Goal: Transaction & Acquisition: Register for event/course

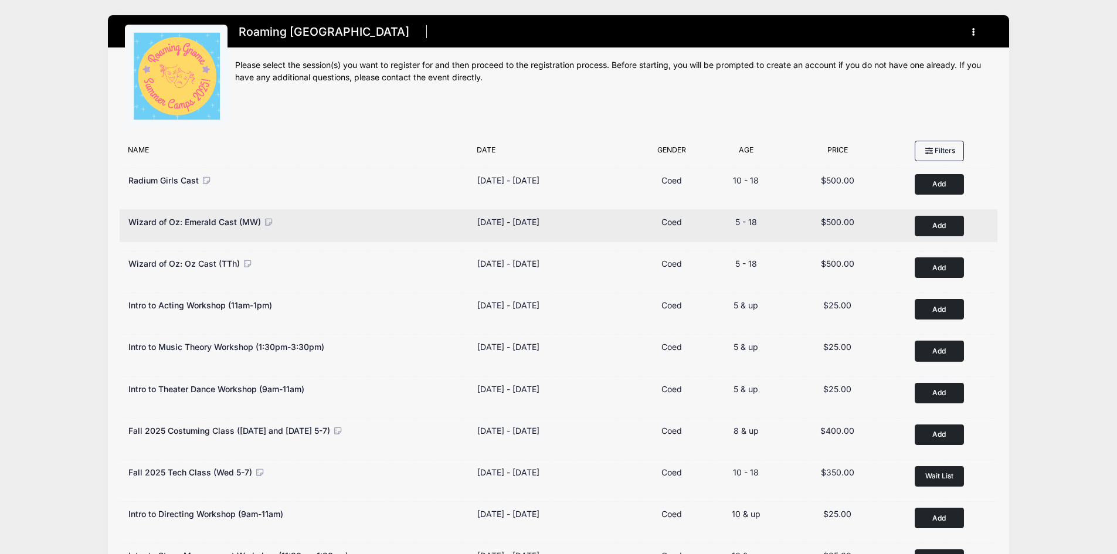
click at [949, 224] on button "Add to Cart" at bounding box center [939, 226] width 49 height 21
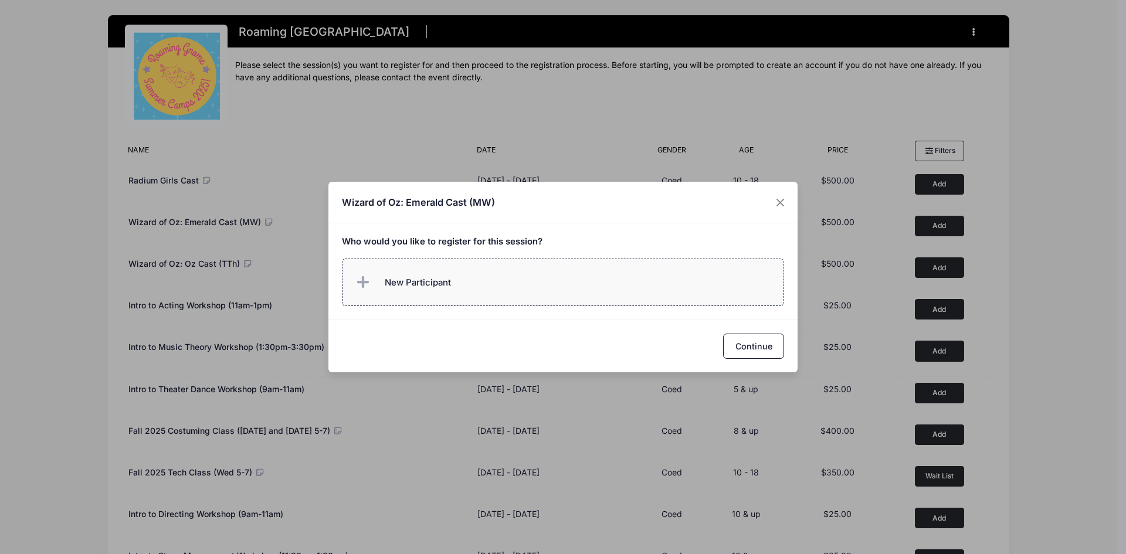
click at [442, 274] on span "New Participant" at bounding box center [402, 282] width 97 height 23
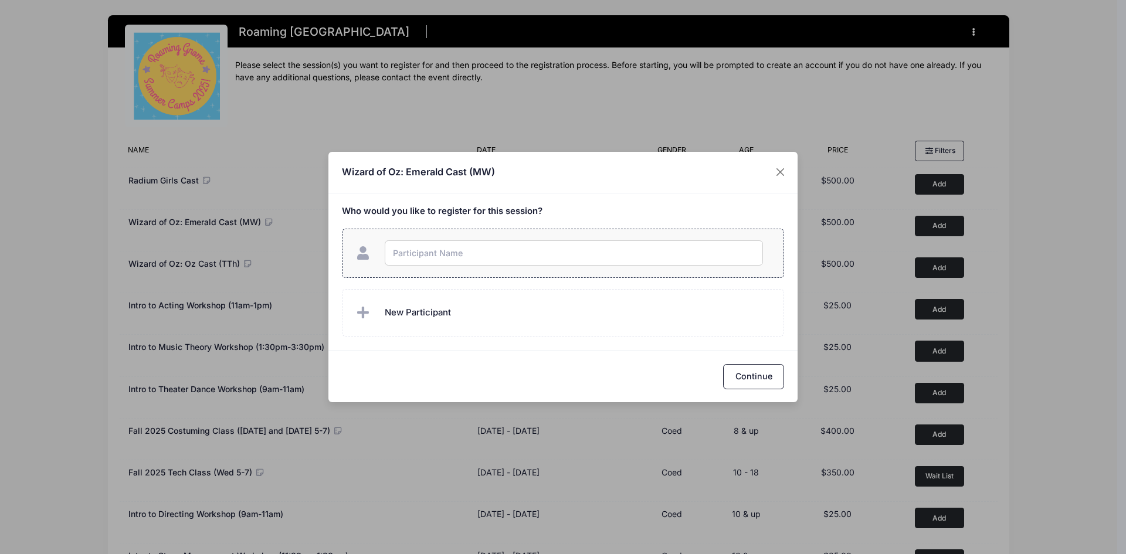
click at [450, 255] on input "text" at bounding box center [574, 252] width 378 height 25
type input "Olive Rivera"
checkbox input "true"
click at [444, 308] on span "New Participant" at bounding box center [418, 312] width 66 height 13
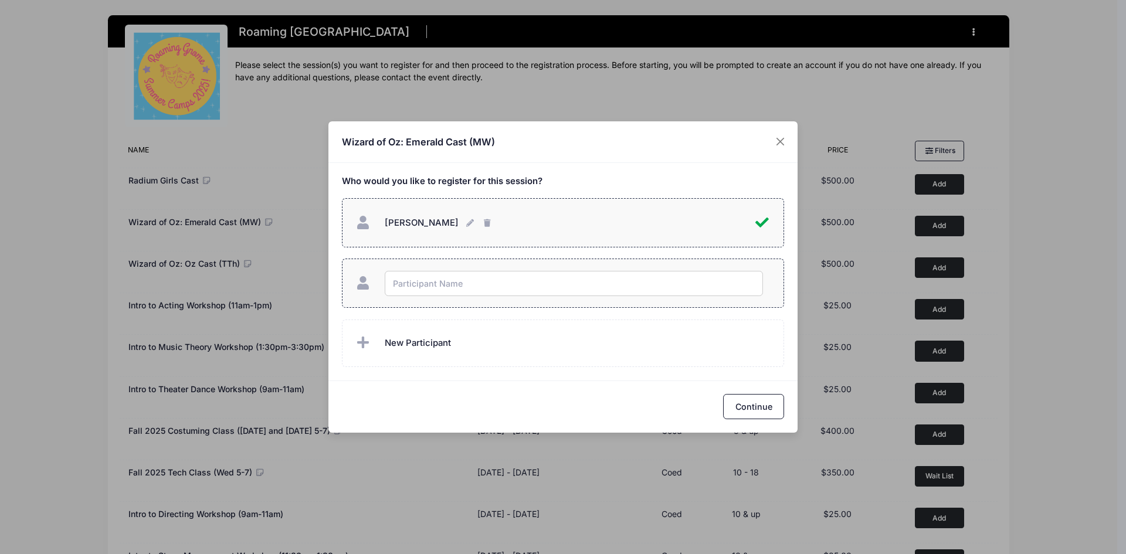
click at [452, 287] on input "text" at bounding box center [574, 283] width 378 height 25
type input "Evelyn Rivera"
checkbox input "true"
click at [494, 313] on div "Olive Rivera Olive Rivera" at bounding box center [563, 282] width 443 height 169
click at [745, 408] on button "Continue" at bounding box center [753, 406] width 61 height 25
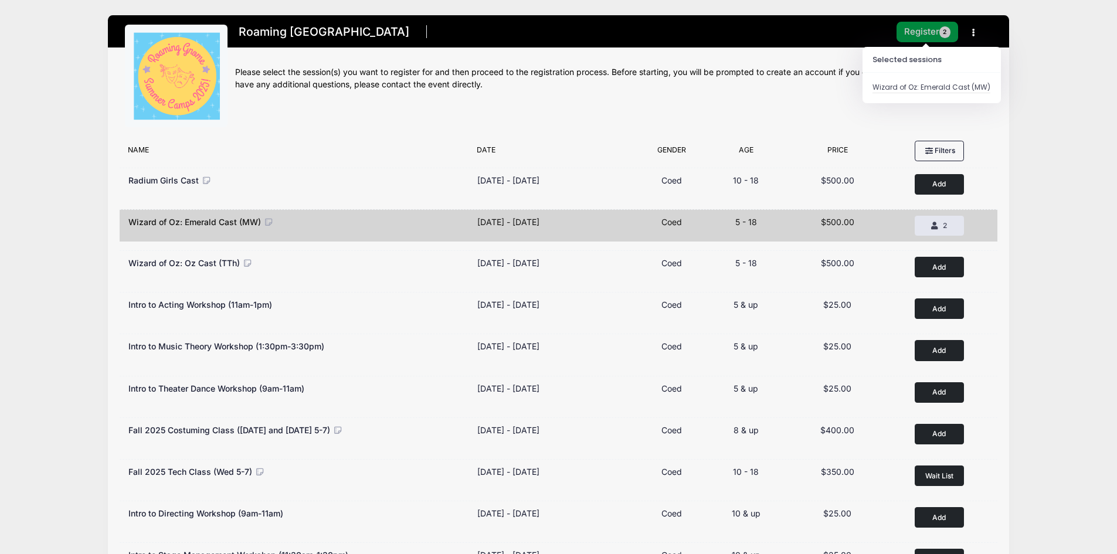
click at [934, 33] on button "Register 2" at bounding box center [928, 32] width 62 height 21
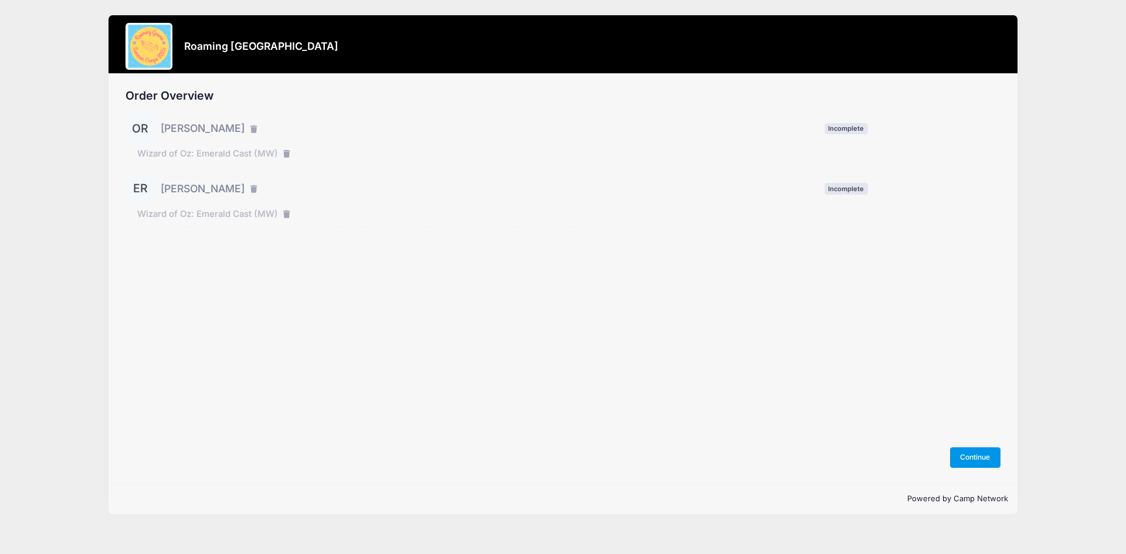
click at [975, 457] on button "Continue" at bounding box center [975, 457] width 50 height 20
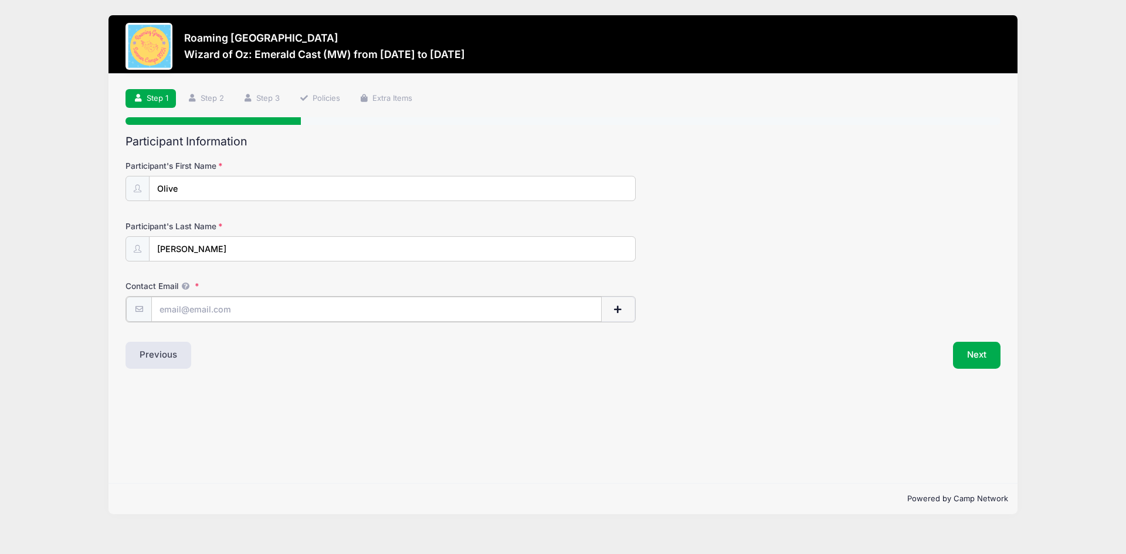
click at [233, 310] on input "Contact Email" at bounding box center [376, 309] width 450 height 25
type input "kelly.sue.rivera@gmail.com"
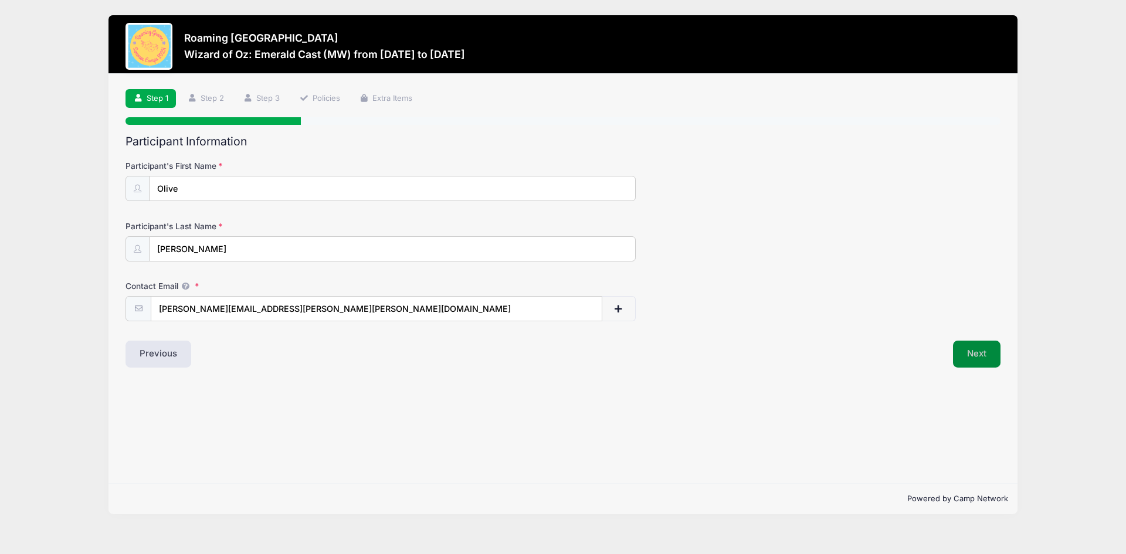
click at [983, 352] on button "Next" at bounding box center [977, 354] width 48 height 27
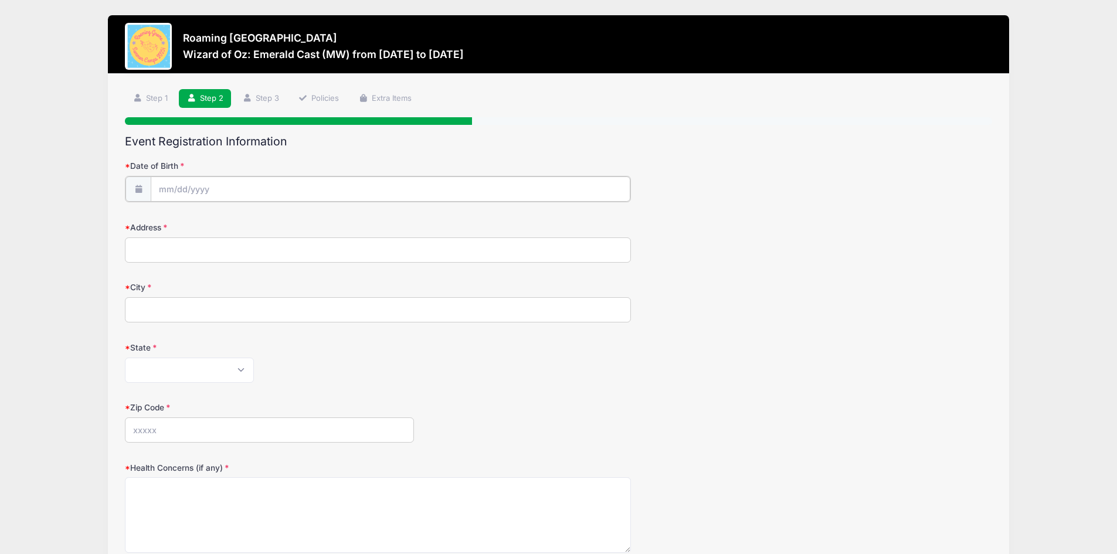
click at [218, 191] on input "Date of Birth" at bounding box center [391, 189] width 480 height 25
click at [167, 192] on input "Date of Birth" at bounding box center [391, 189] width 480 height 25
drag, startPoint x: 236, startPoint y: 393, endPoint x: 245, endPoint y: 390, distance: 9.3
click at [235, 393] on span "button" at bounding box center [233, 397] width 11 height 8
click at [189, 176] on div at bounding box center [378, 189] width 506 height 26
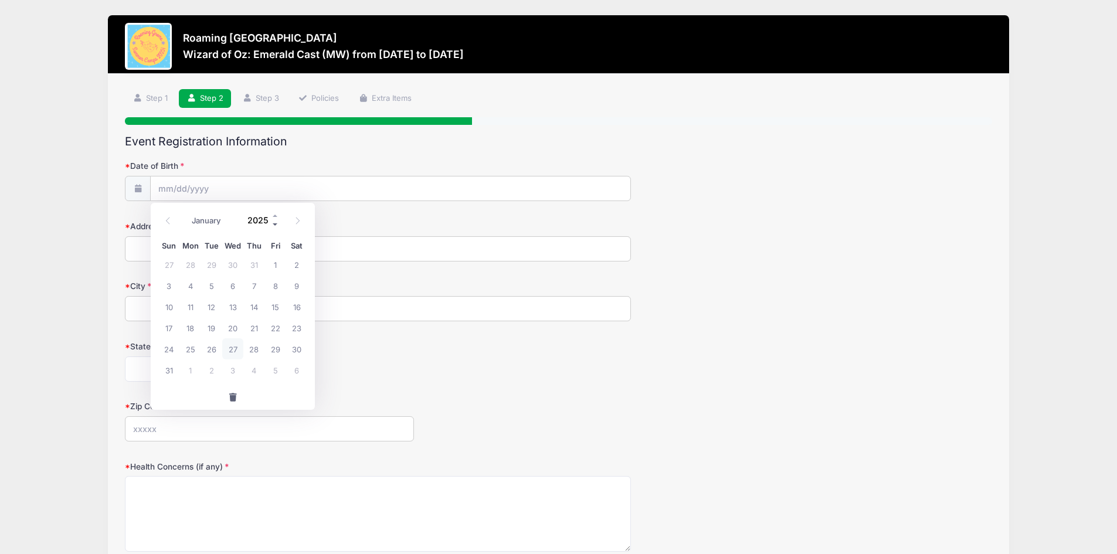
click at [276, 225] on span at bounding box center [276, 224] width 8 height 9
click at [275, 225] on span at bounding box center [276, 224] width 8 height 9
click at [274, 225] on span at bounding box center [276, 224] width 8 height 9
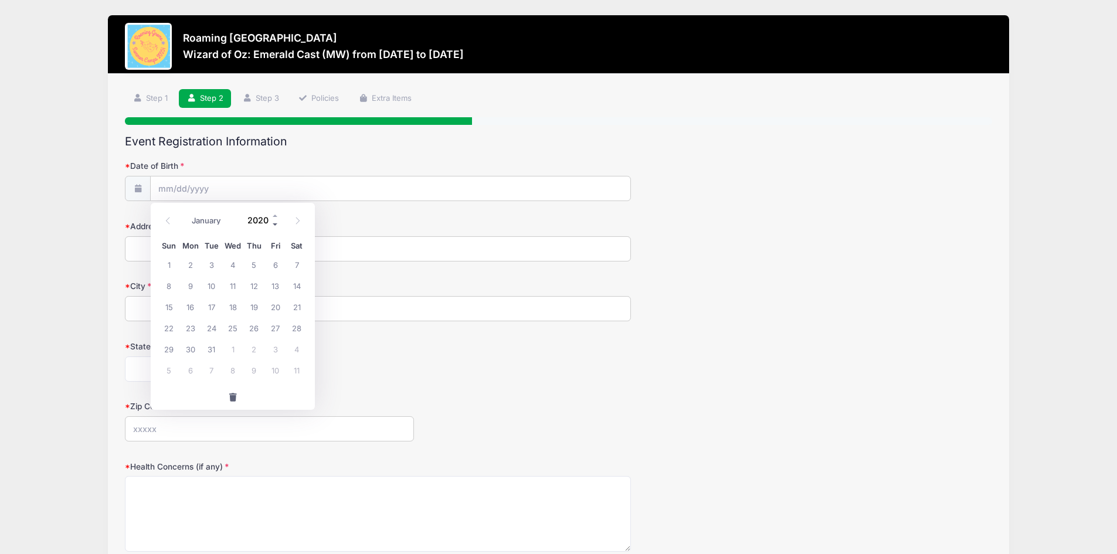
click at [274, 225] on span at bounding box center [276, 224] width 8 height 9
type input "2016"
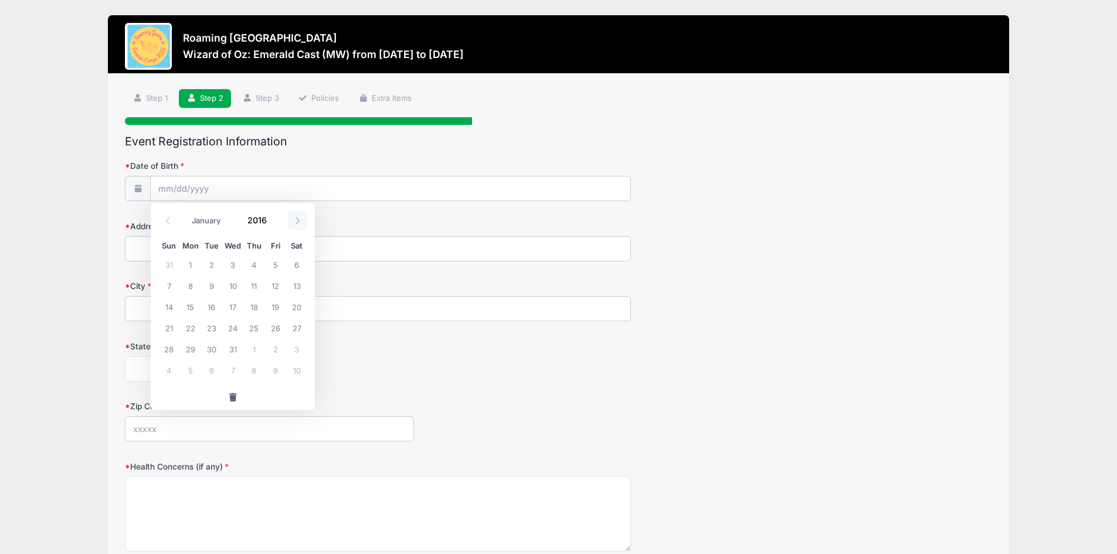
click at [298, 222] on icon at bounding box center [298, 221] width 8 height 8
select select "9"
click at [300, 286] on span "8" at bounding box center [296, 285] width 21 height 21
type input "10/08/2016"
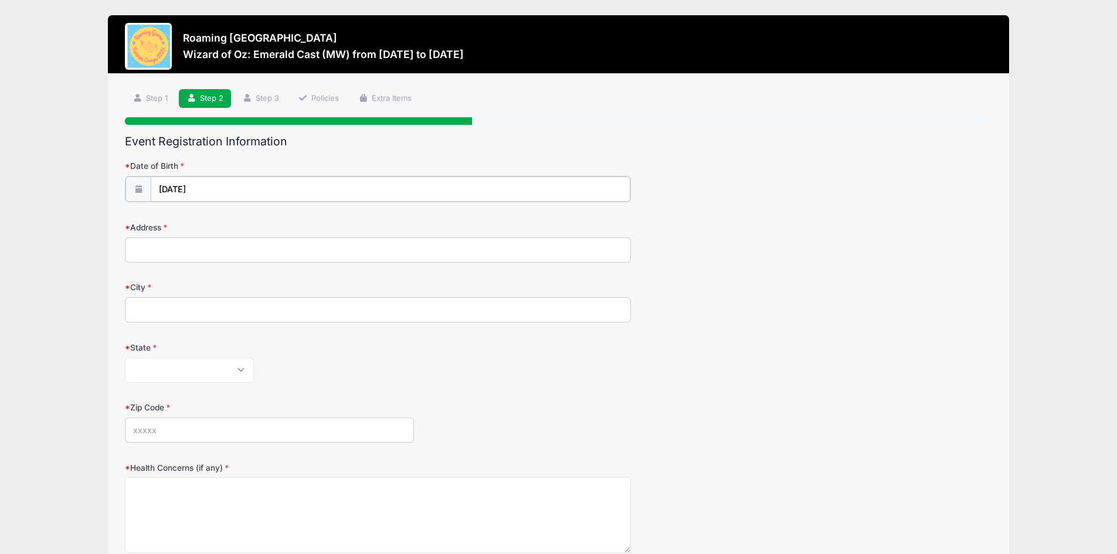
click at [188, 194] on input "10/08/2016" at bounding box center [391, 189] width 480 height 25
click at [167, 223] on icon at bounding box center [168, 221] width 8 height 8
select select "7"
click at [186, 288] on span "8" at bounding box center [190, 285] width 21 height 21
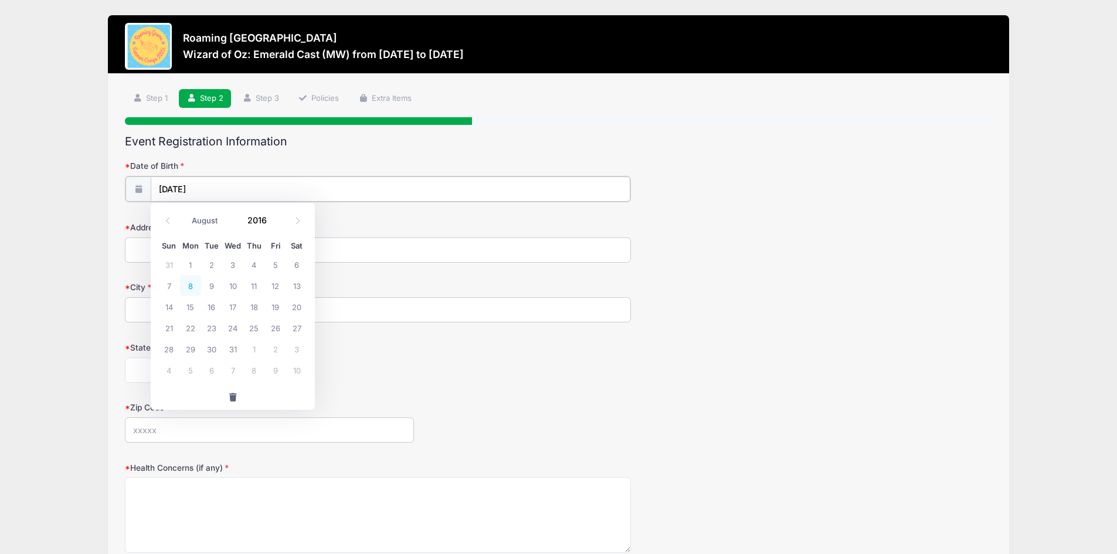
type input "08/08/2016"
click at [184, 253] on input "Address" at bounding box center [378, 248] width 506 height 25
type input "[STREET_ADDRESS]"
type input "Aurora"
select select "CO"
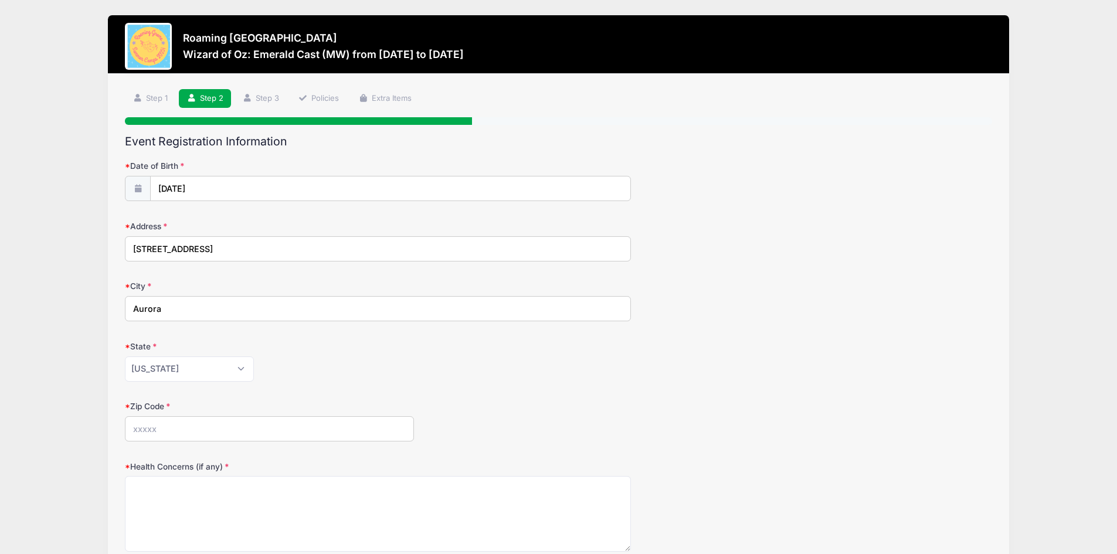
type input "80017"
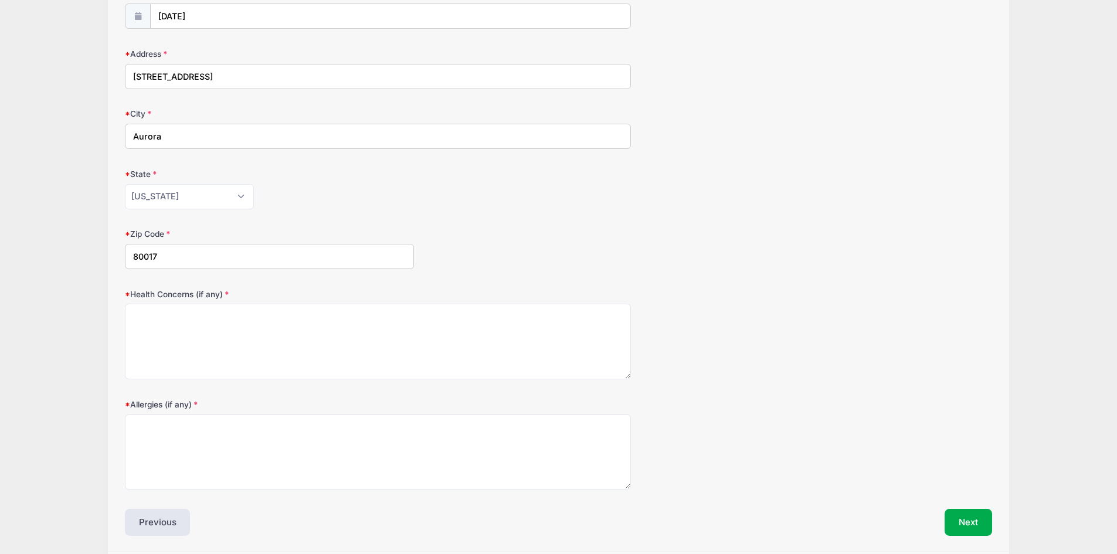
scroll to position [176, 0]
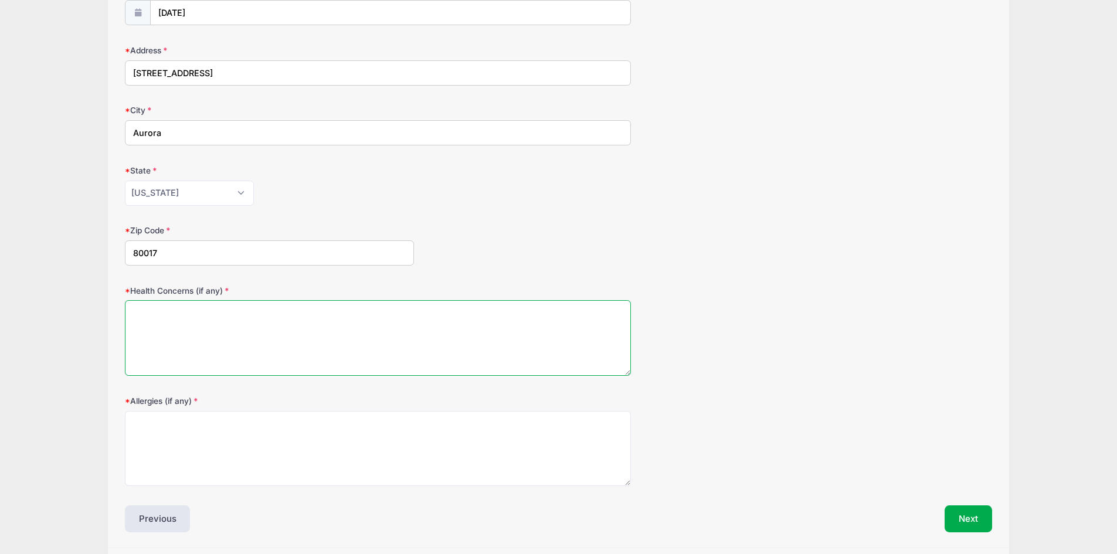
click at [238, 335] on textarea "Health Concerns (if any)" at bounding box center [378, 338] width 506 height 76
type textarea "NA"
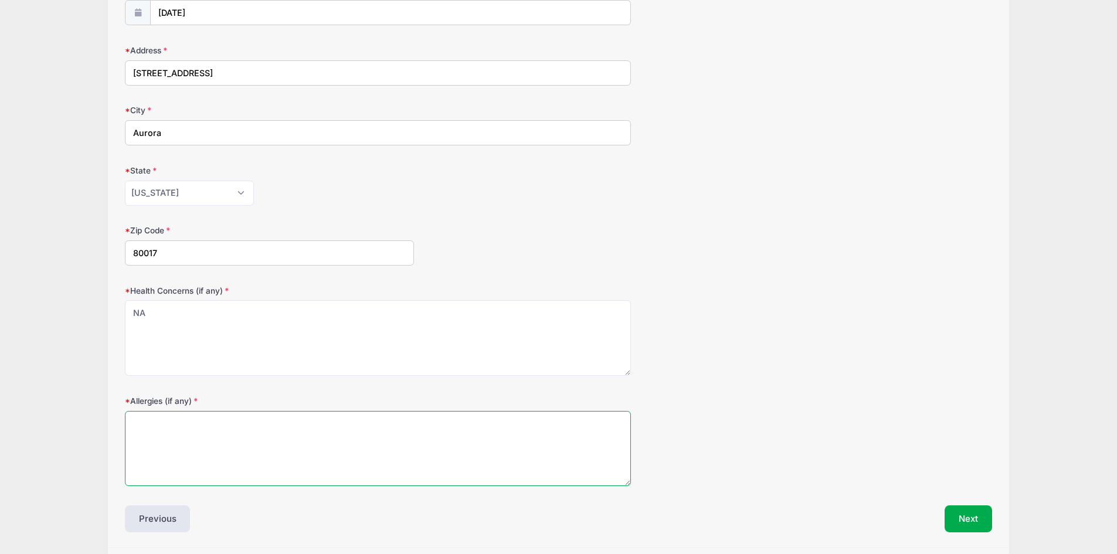
click at [202, 428] on textarea "Allergies (if any)" at bounding box center [378, 449] width 506 height 76
type textarea "NA"
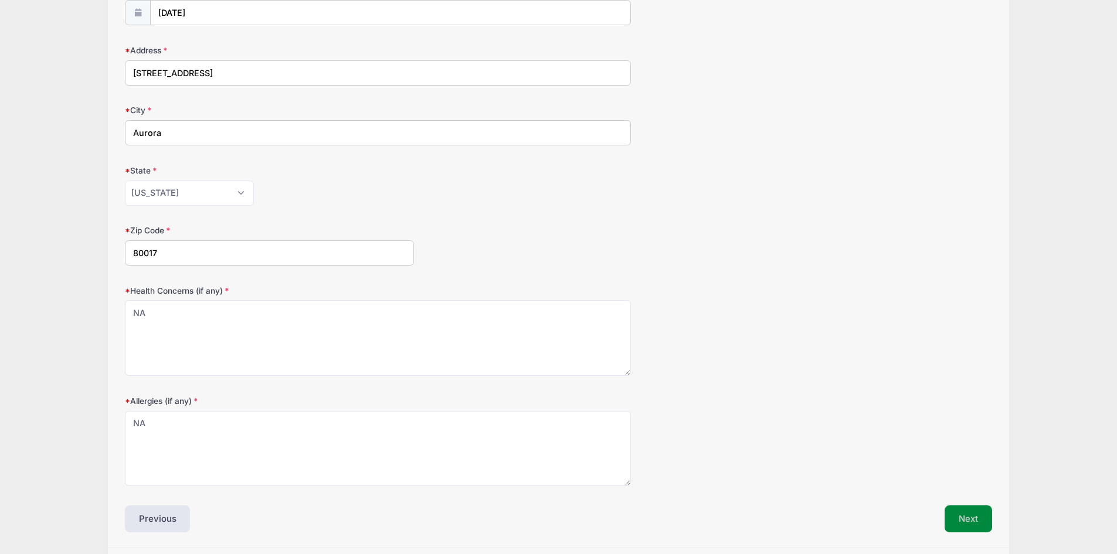
click at [975, 519] on button "Next" at bounding box center [969, 519] width 48 height 27
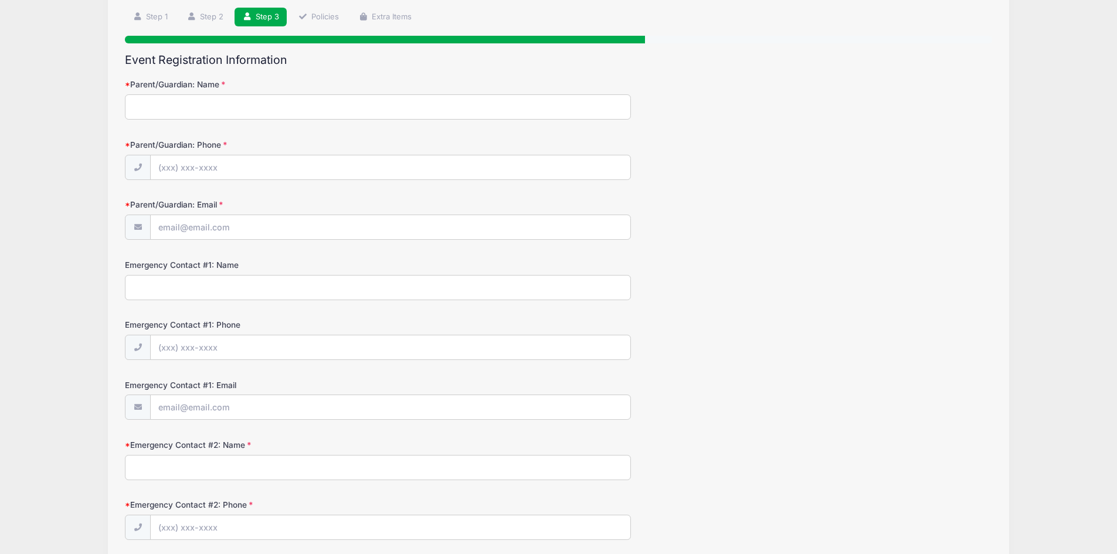
scroll to position [0, 0]
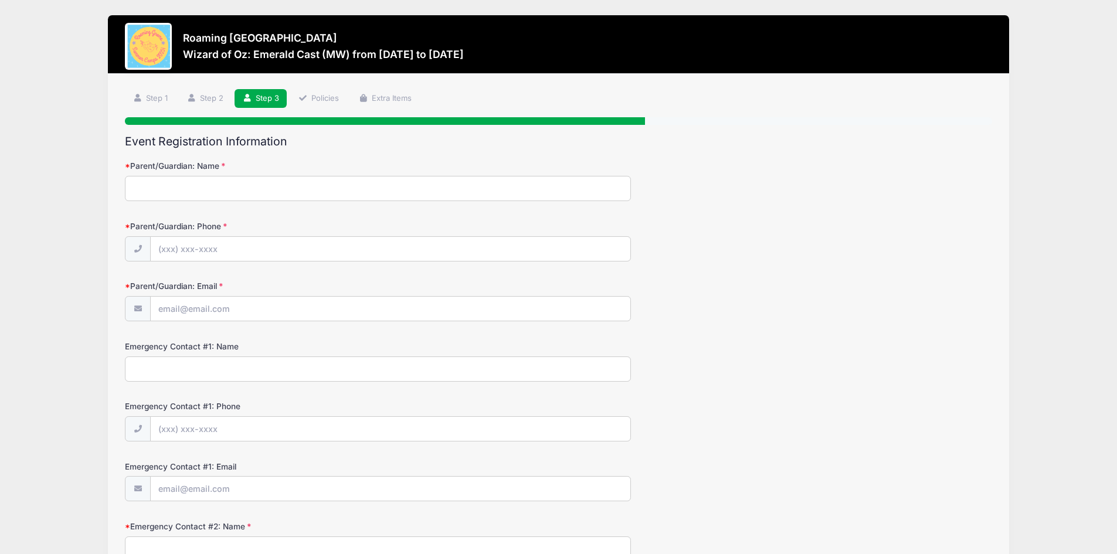
click at [179, 190] on input "Parent/Guardian: Name" at bounding box center [378, 188] width 506 height 25
type input "[PERSON_NAME]"
type input "[PHONE_NUMBER]"
type input "[PERSON_NAME][EMAIL_ADDRESS][PERSON_NAME][PERSON_NAME][DOMAIN_NAME]"
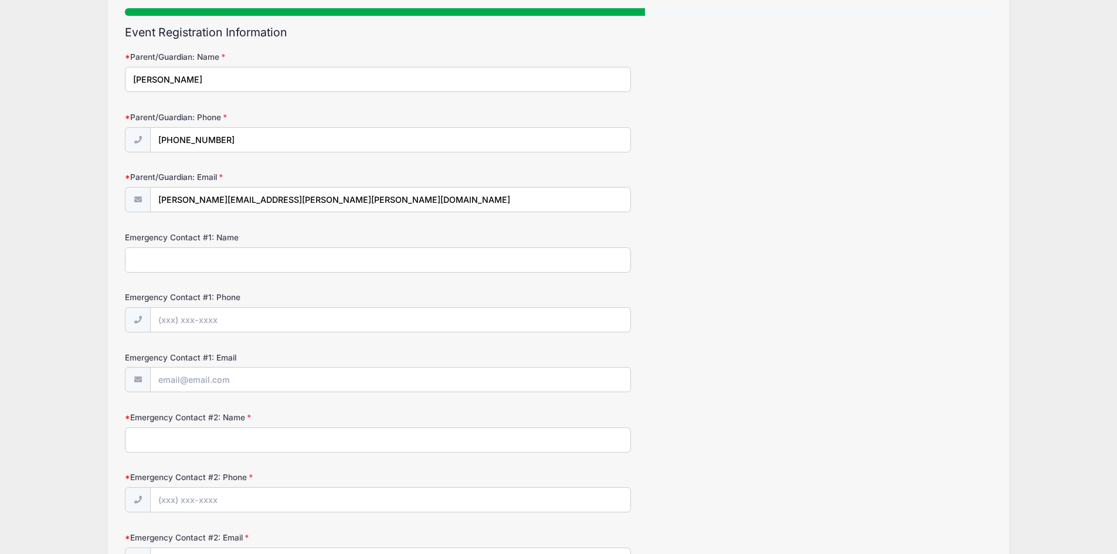
scroll to position [117, 0]
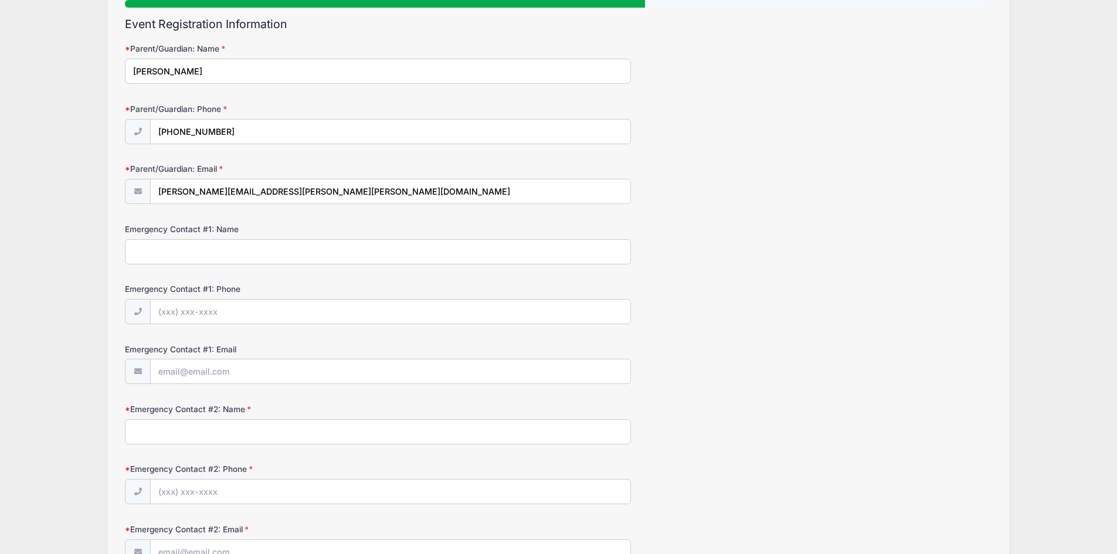
click at [258, 252] on input "Emergency Contact #1: Name" at bounding box center [378, 251] width 506 height 25
type input "[PERSON_NAME]"
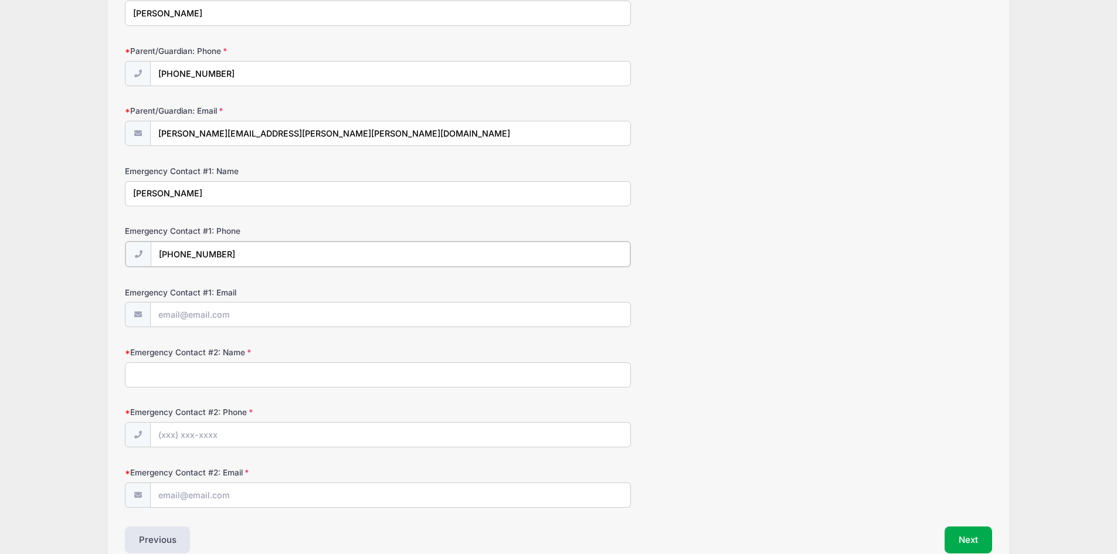
scroll to position [176, 0]
type input "[PHONE_NUMBER]"
click at [232, 318] on input "Emergency Contact #1: Email" at bounding box center [391, 313] width 480 height 25
type input "[EMAIL_ADDRESS][DOMAIN_NAME]"
drag, startPoint x: 214, startPoint y: 196, endPoint x: 64, endPoint y: 196, distance: 150.1
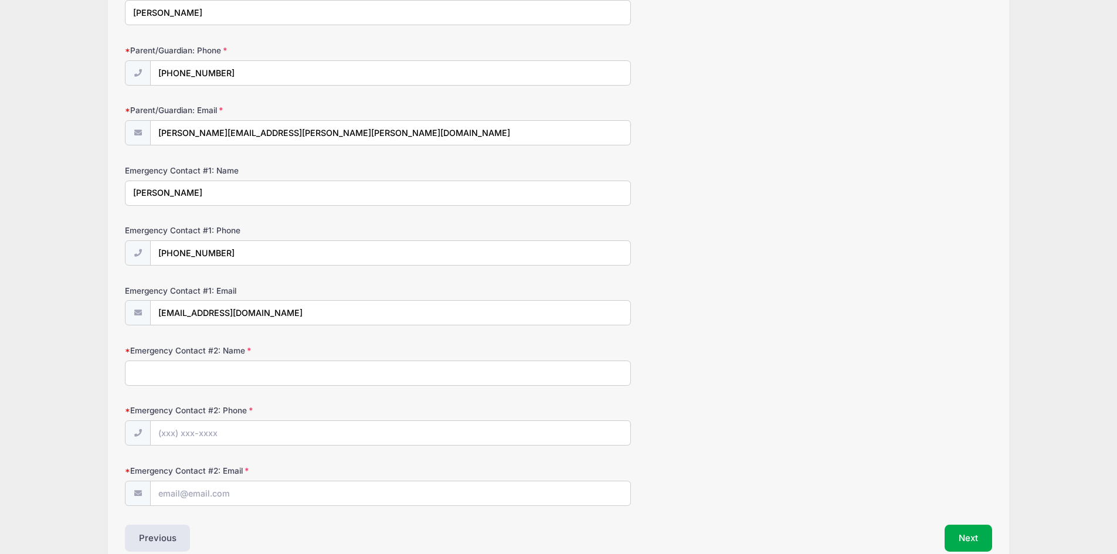
click at [64, 196] on div "Roaming Gnome Theatre Wizard of Oz: Emerald Cast (MW) from 08/18 to 12/15/2025 …" at bounding box center [559, 218] width 1082 height 789
click at [156, 358] on div "Emergency Contact #2: Name" at bounding box center [558, 365] width 867 height 41
click at [168, 374] on input "Emergency Contact #2: Name" at bounding box center [378, 373] width 506 height 25
paste input "[PERSON_NAME]"
type input "[PERSON_NAME]"
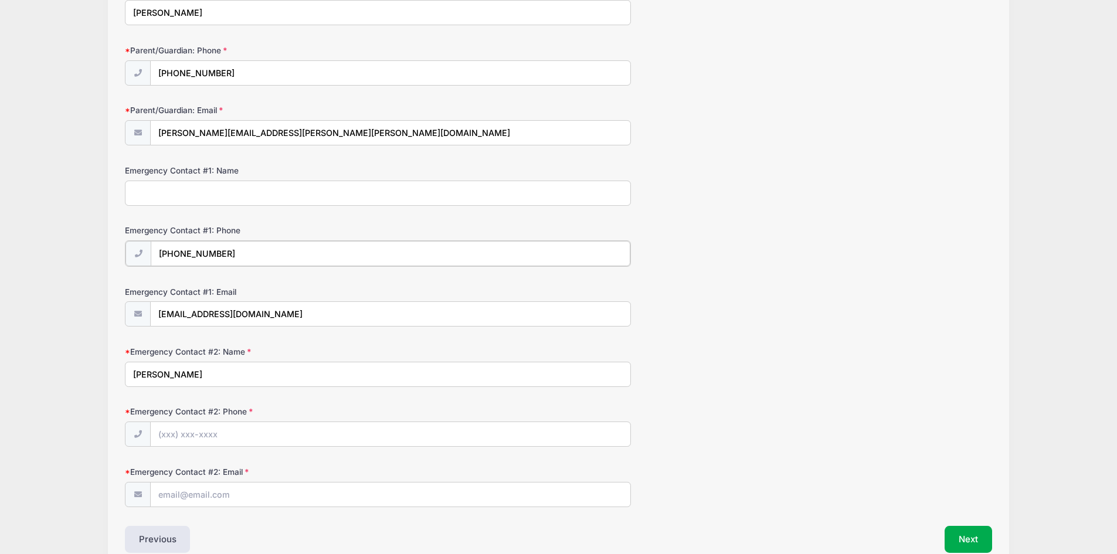
drag, startPoint x: 226, startPoint y: 256, endPoint x: 119, endPoint y: 256, distance: 106.7
click at [119, 256] on div "Step 3 /7 Step 1 Step 2 Step 3 Policies Extra Items Participant Information Par…" at bounding box center [559, 233] width 902 height 671
click at [188, 435] on input "Emergency Contact #2: Phone" at bounding box center [391, 433] width 480 height 25
paste input "(303) 931-8106"
type input "(303) 931-8106"
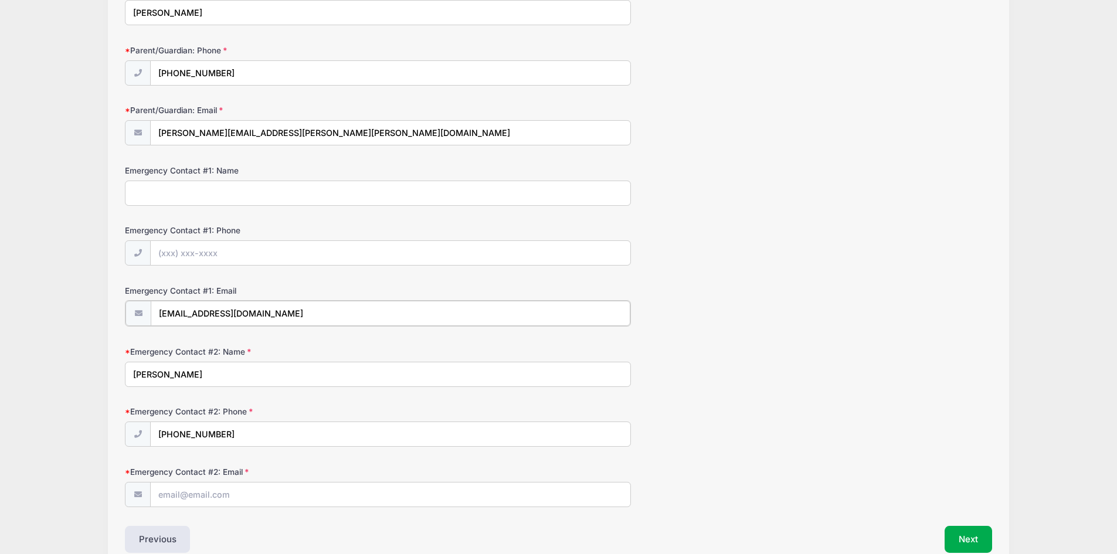
drag, startPoint x: 268, startPoint y: 313, endPoint x: 80, endPoint y: 318, distance: 187.7
click at [80, 318] on div "Roaming Gnome Theatre Wizard of Oz: Emerald Cast (MW) from 08/18 to 12/15/2025 …" at bounding box center [559, 219] width 1082 height 791
click at [179, 492] on input "Emergency Contact #2: Email" at bounding box center [391, 493] width 480 height 25
paste input "mondorivera@gmail.com"
type input "mondorivera@gmail.com"
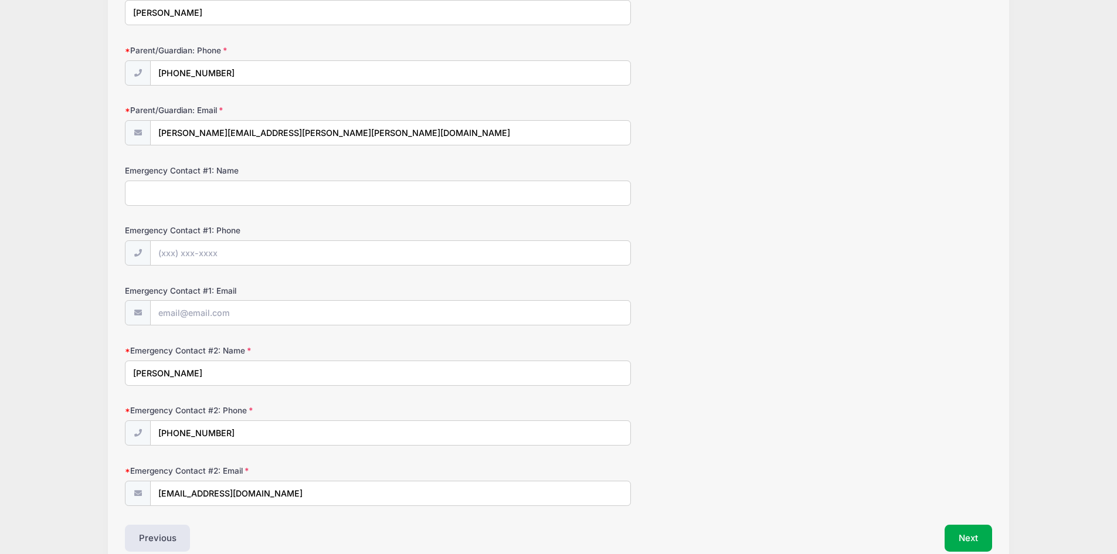
click at [192, 195] on input "Emergency Contact #1: Name" at bounding box center [378, 193] width 506 height 25
type input "Kelly Rivera"
type input "(720) 626-3970"
type input "kelly.sue.rivera@gmail.com"
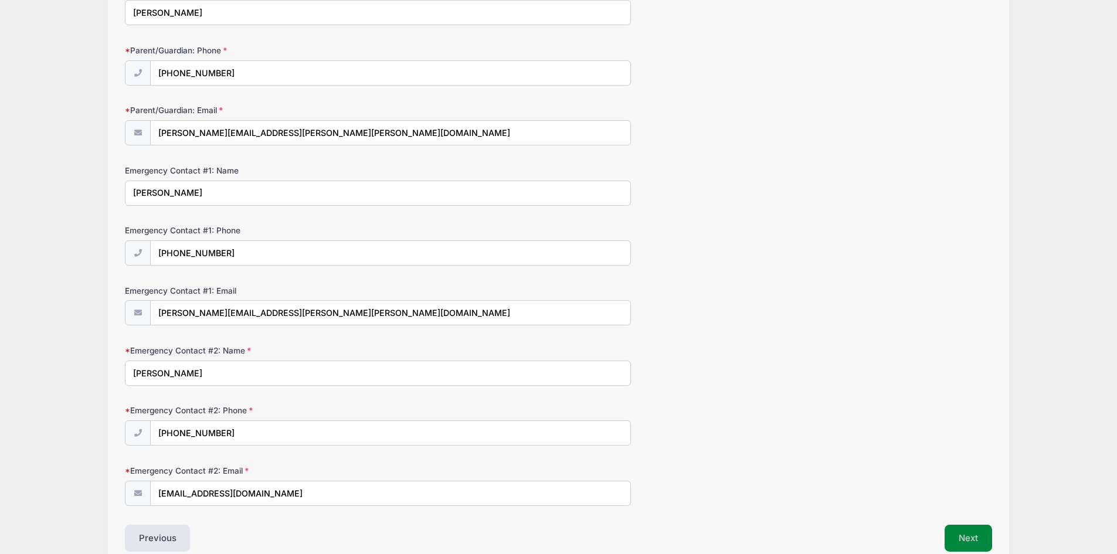
click at [974, 537] on button "Next" at bounding box center [969, 538] width 48 height 27
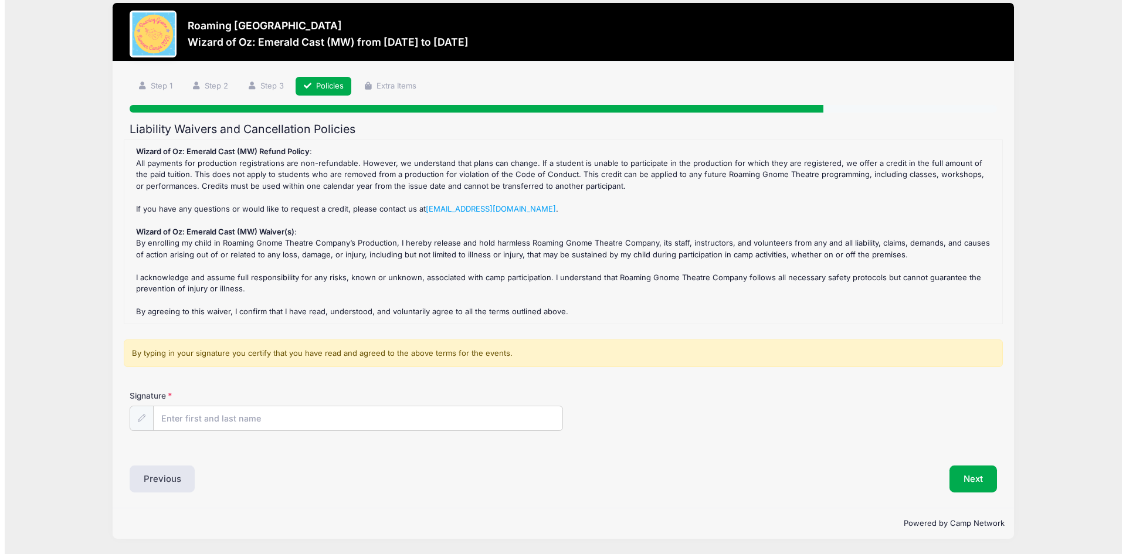
scroll to position [0, 0]
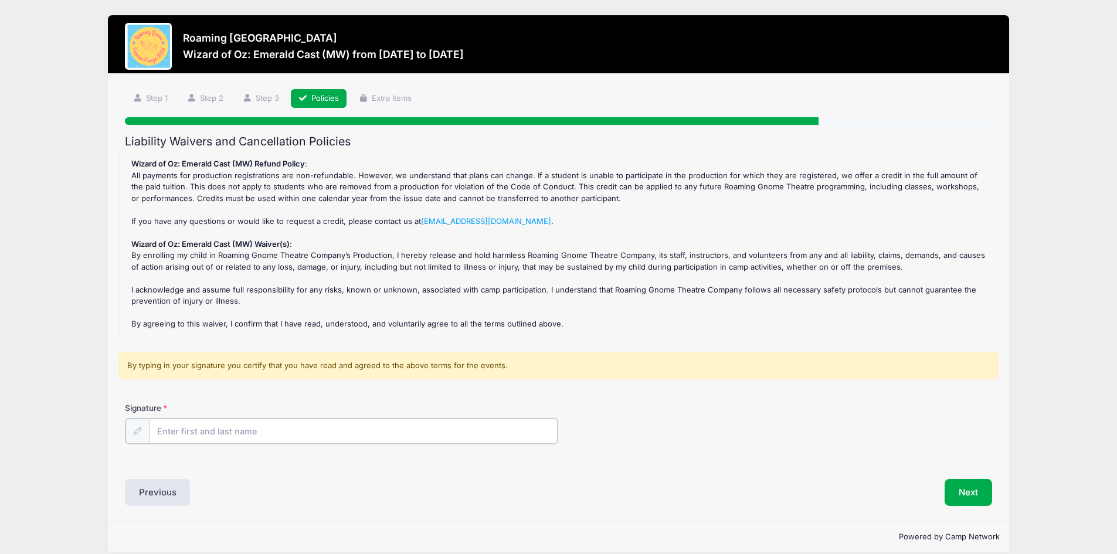
click at [225, 437] on input "Signature" at bounding box center [353, 431] width 409 height 25
type input "Kelly Rivera"
click at [968, 491] on button "Next" at bounding box center [969, 491] width 48 height 27
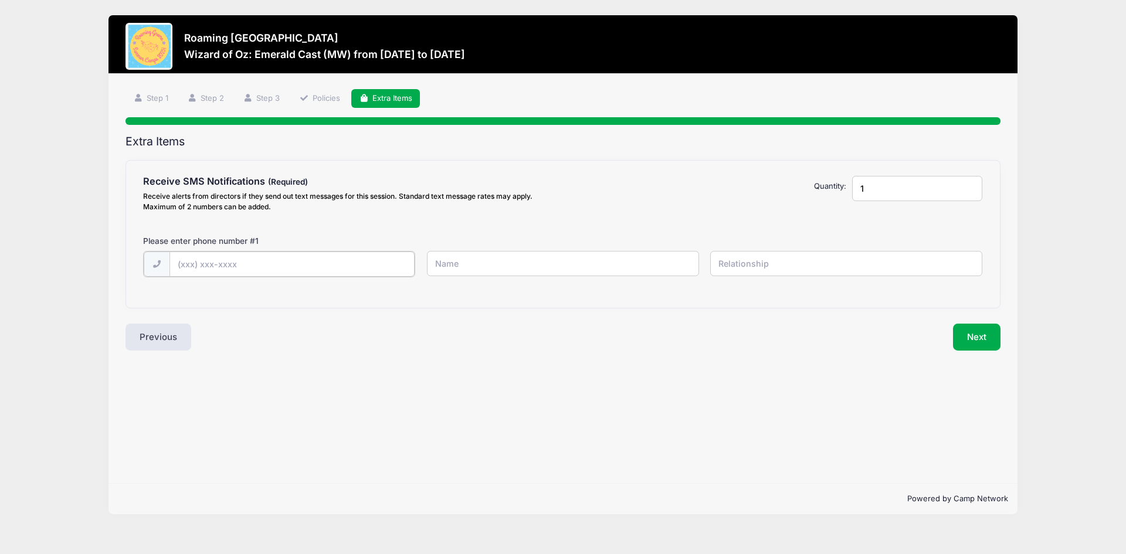
click at [0, 0] on input "text" at bounding box center [0, 0] width 0 height 0
type input "(720) 626-3970"
type input "Kelly Rivera"
click at [0, 0] on input "text" at bounding box center [0, 0] width 0 height 0
type input "Parent"
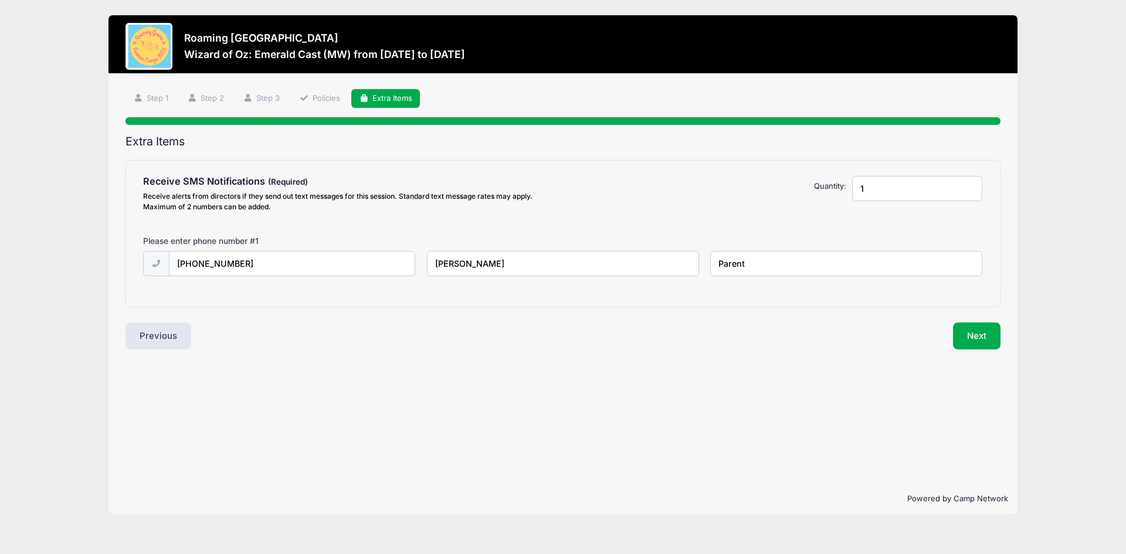
drag, startPoint x: 881, startPoint y: 194, endPoint x: 835, endPoint y: 192, distance: 45.8
click at [835, 192] on div "Receive SMS Notifications Receive alerts from directors if they send out text m…" at bounding box center [563, 196] width 851 height 40
type input "2"
click at [969, 185] on input "2" at bounding box center [917, 188] width 130 height 25
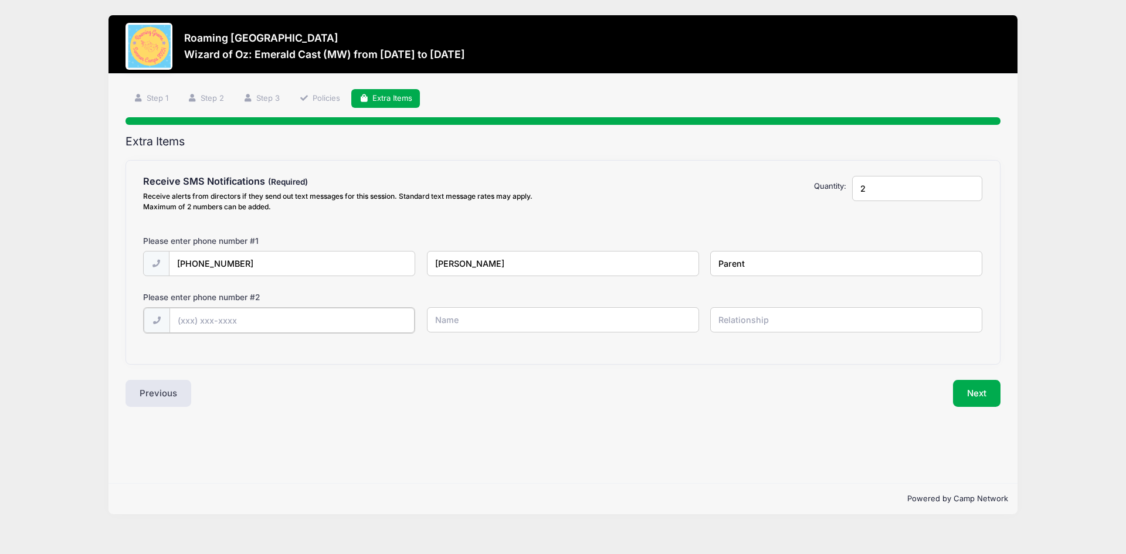
click at [0, 0] on input "text" at bounding box center [0, 0] width 0 height 0
type input "(303) 931-8106"
type input "Mondo Rivera"
type input "Parent"
click at [973, 393] on button "Next" at bounding box center [977, 392] width 48 height 27
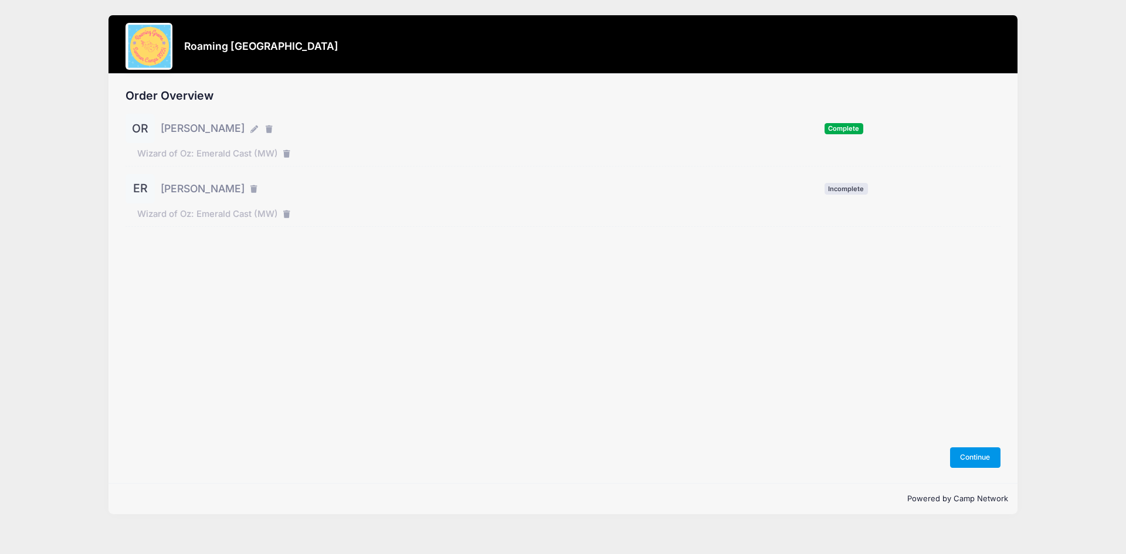
click at [967, 454] on button "Continue" at bounding box center [975, 457] width 50 height 20
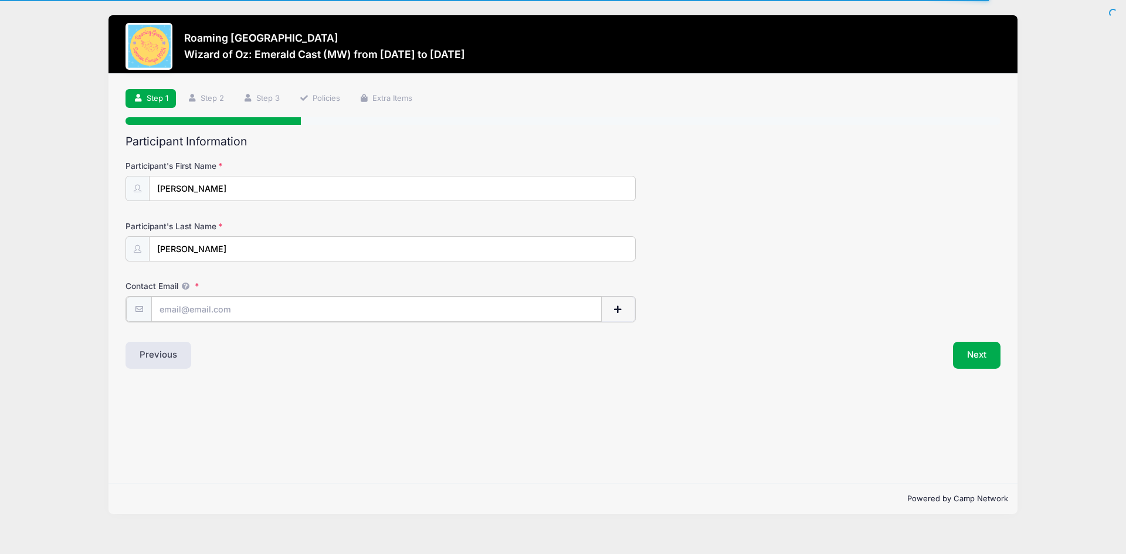
click at [205, 309] on input "Contact Email" at bounding box center [376, 309] width 450 height 25
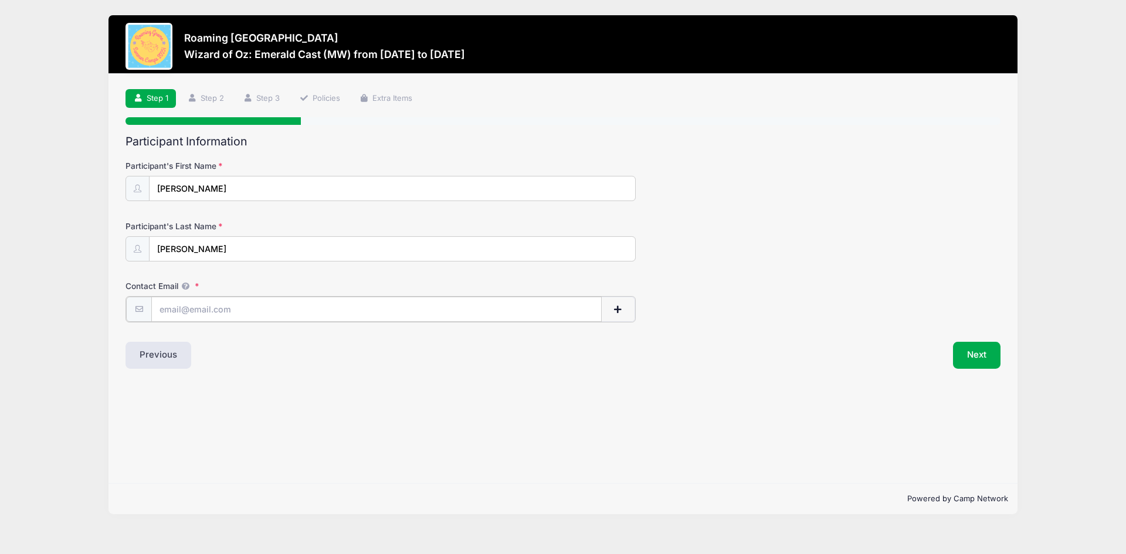
type input "[PERSON_NAME][EMAIL_ADDRESS][PERSON_NAME][PERSON_NAME][DOMAIN_NAME]"
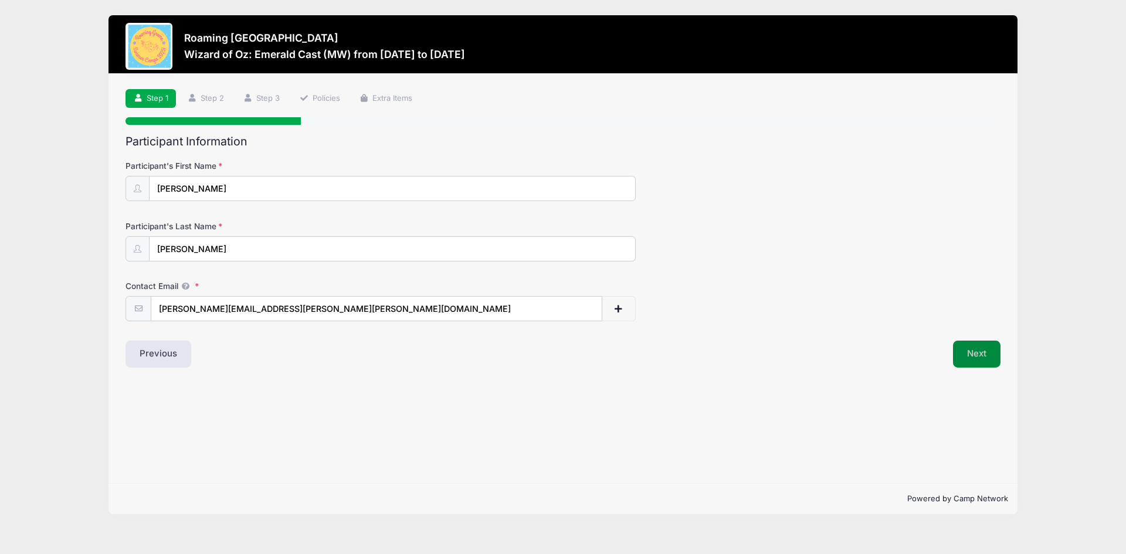
click at [981, 358] on button "Next" at bounding box center [977, 354] width 48 height 27
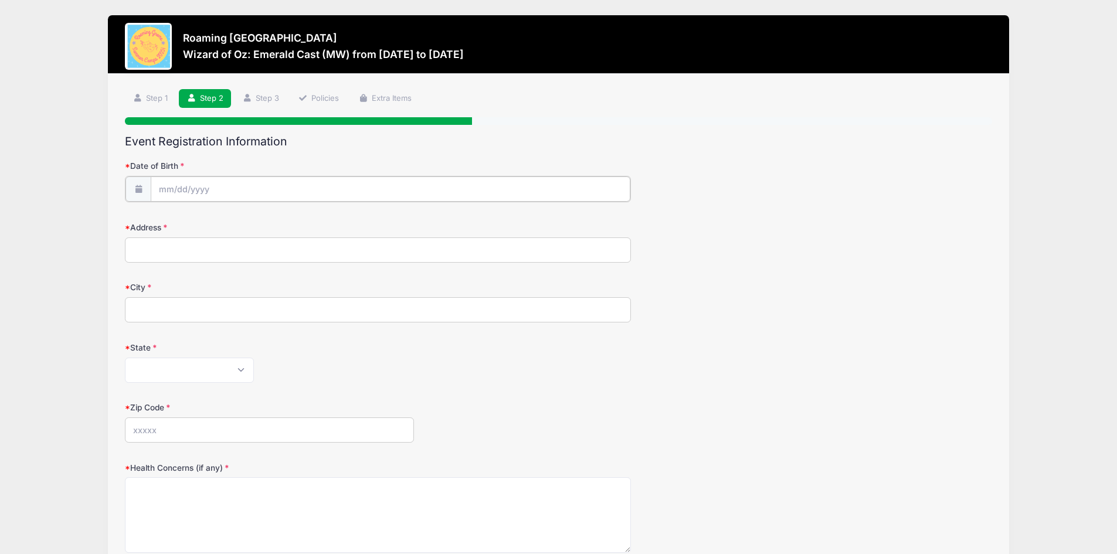
click at [188, 188] on input "Date of Birth" at bounding box center [391, 189] width 480 height 25
click at [274, 223] on span at bounding box center [276, 224] width 8 height 9
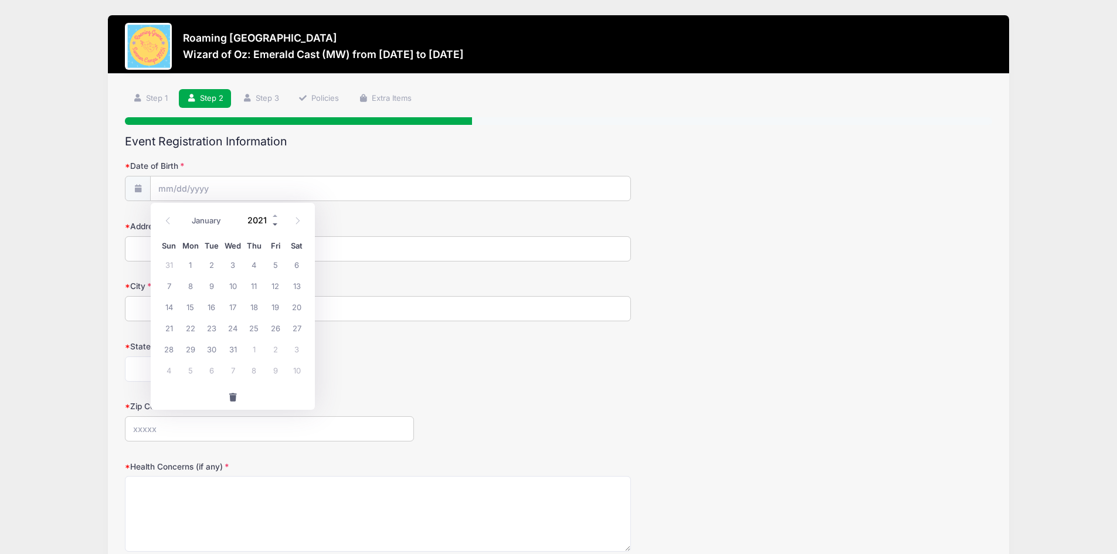
click at [274, 223] on span at bounding box center [276, 224] width 8 height 9
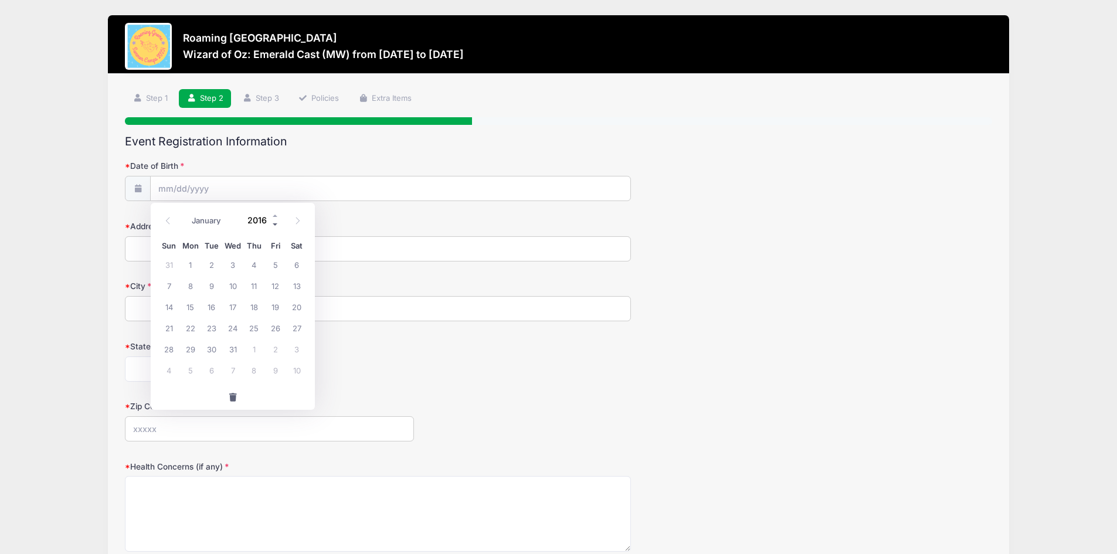
click at [274, 223] on span at bounding box center [276, 224] width 8 height 9
type input "2013"
click at [208, 309] on span "13" at bounding box center [211, 306] width 21 height 21
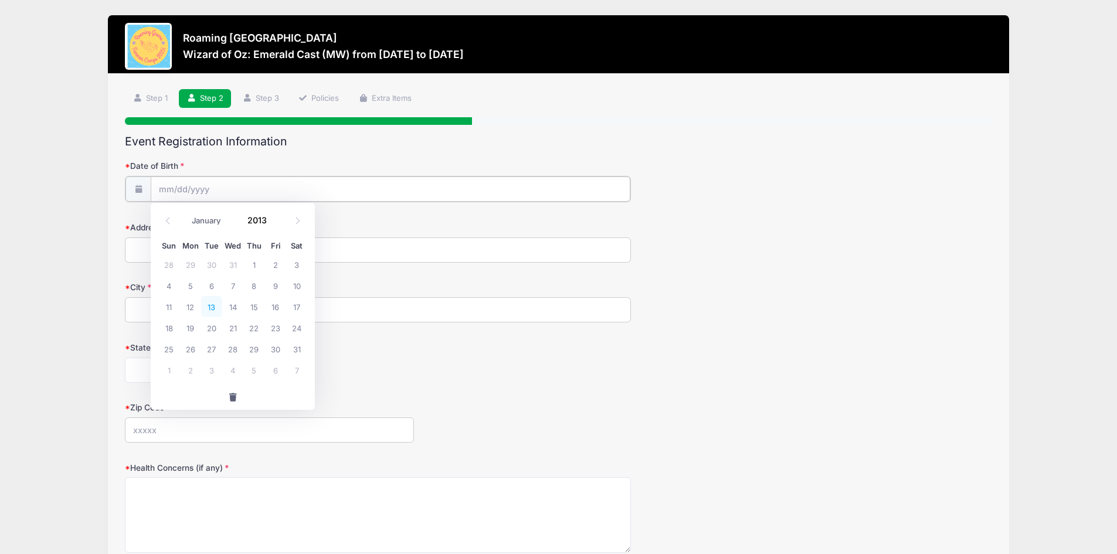
type input "08/13/2013"
click at [208, 309] on input "City" at bounding box center [378, 308] width 506 height 25
click at [177, 251] on input "Address" at bounding box center [378, 248] width 506 height 25
type input "570 S Laredo Cir"
type input "Aurora"
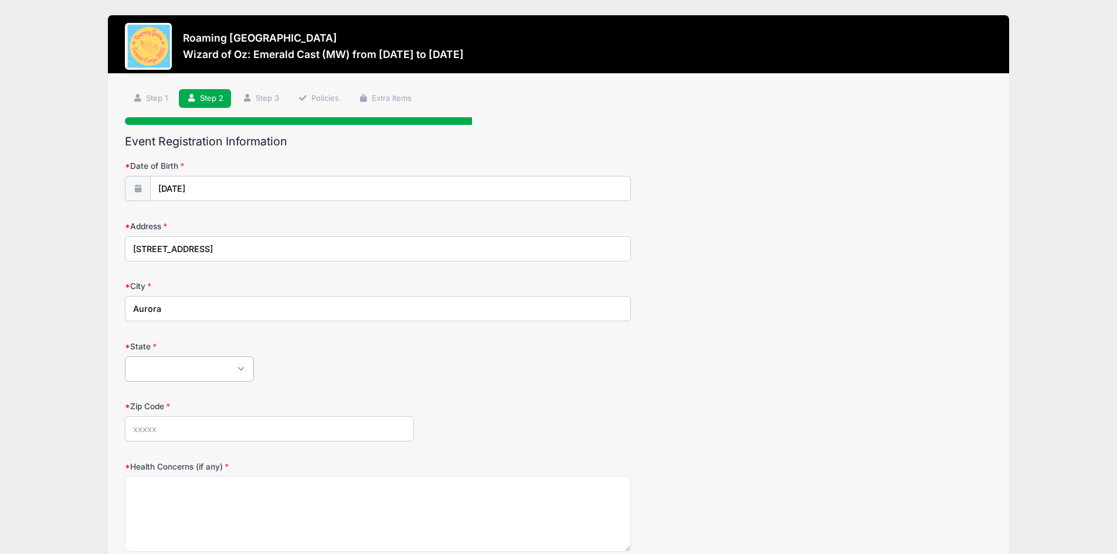
select select "CO"
type input "80017"
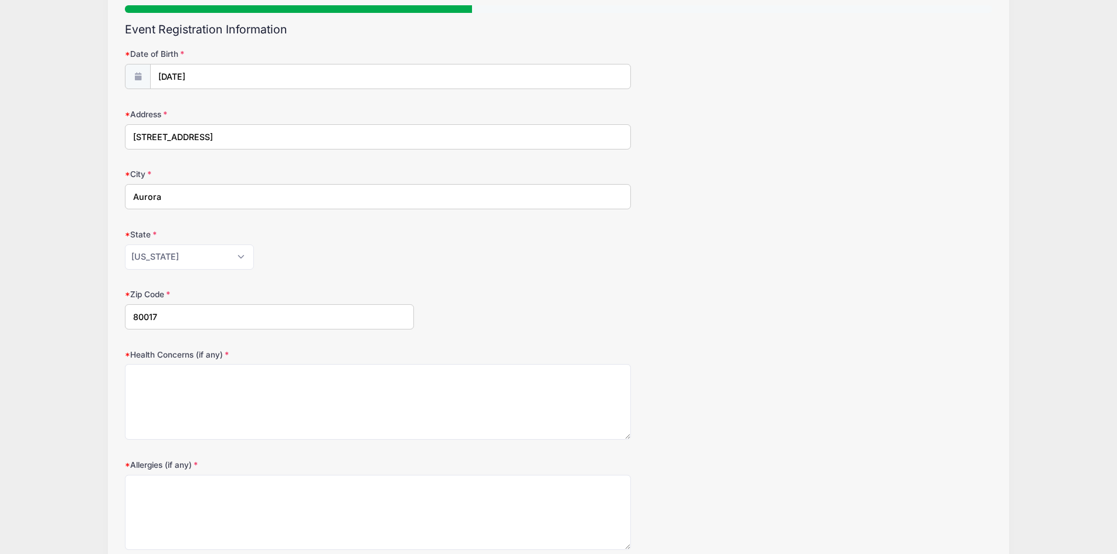
scroll to position [117, 0]
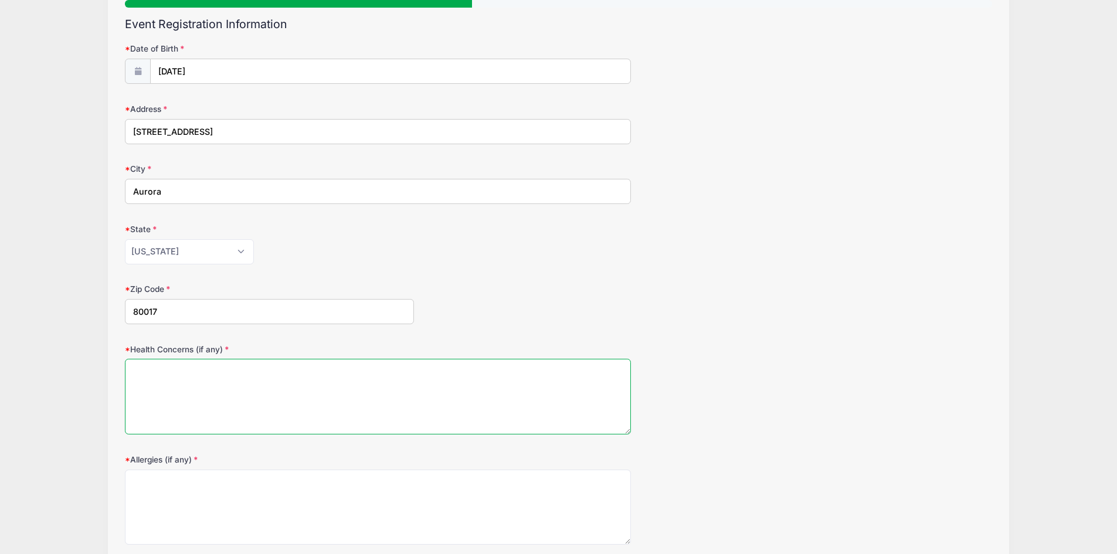
click at [238, 374] on textarea "Health Concerns (if any)" at bounding box center [378, 397] width 506 height 76
type textarea "NA"
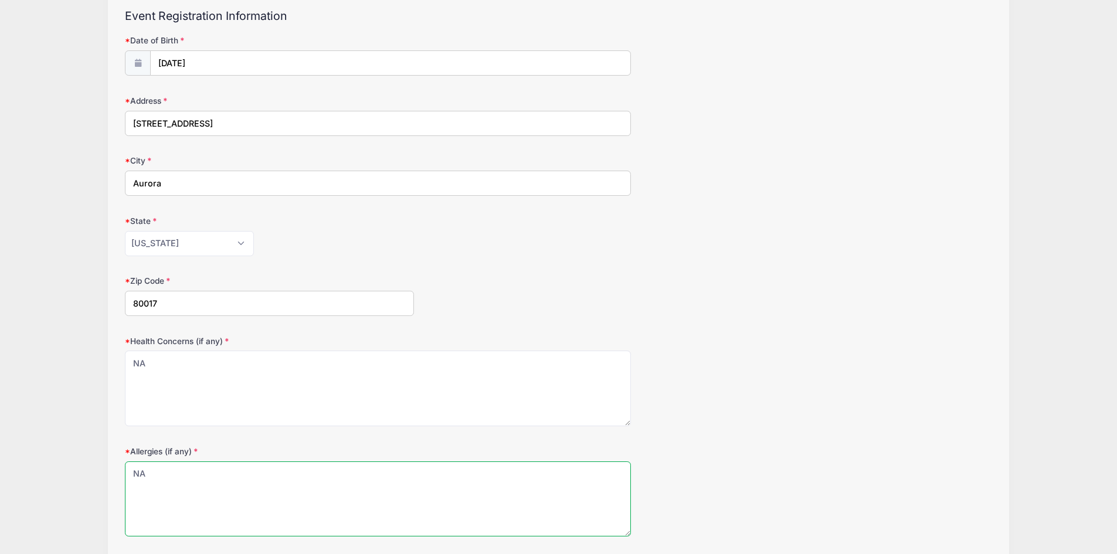
scroll to position [216, 0]
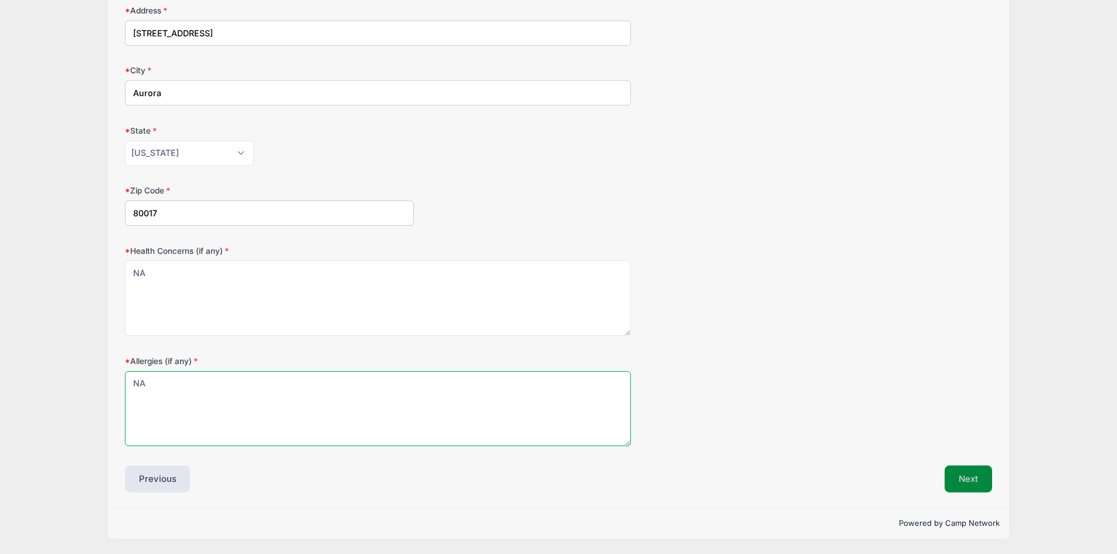
type textarea "NA"
click at [966, 481] on button "Next" at bounding box center [969, 479] width 48 height 27
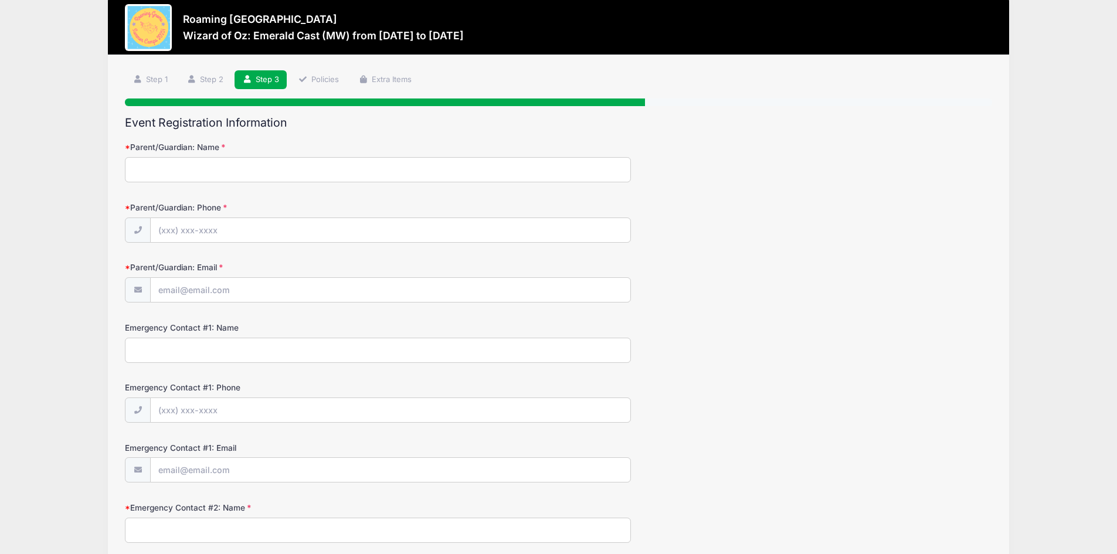
scroll to position [0, 0]
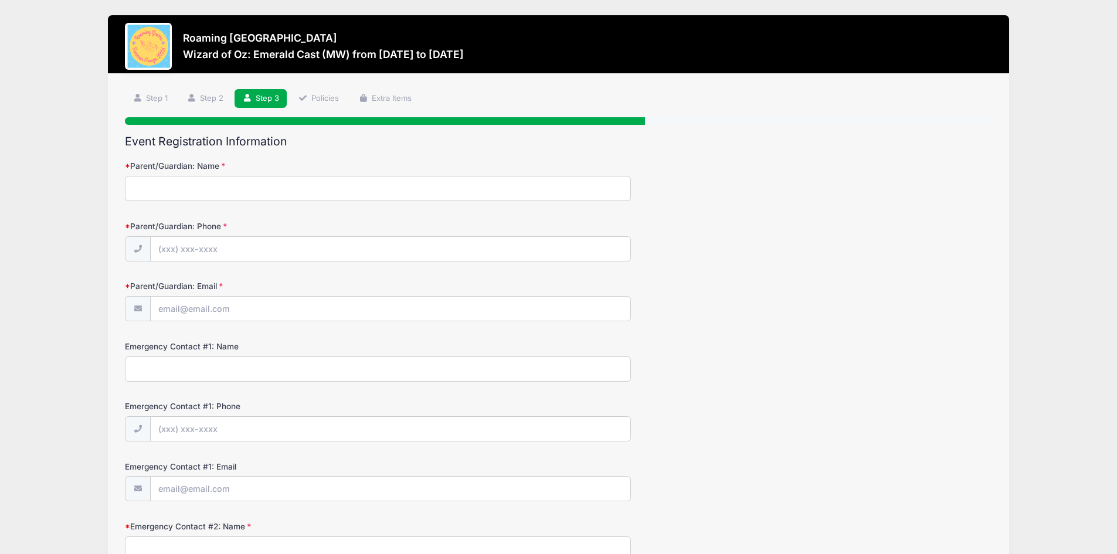
click at [205, 199] on input "Parent/Guardian: Name" at bounding box center [378, 188] width 506 height 25
type input "Kelly Rivera"
type input "(720) 626-3970"
type input "[PERSON_NAME][EMAIL_ADDRESS][PERSON_NAME][PERSON_NAME][DOMAIN_NAME]"
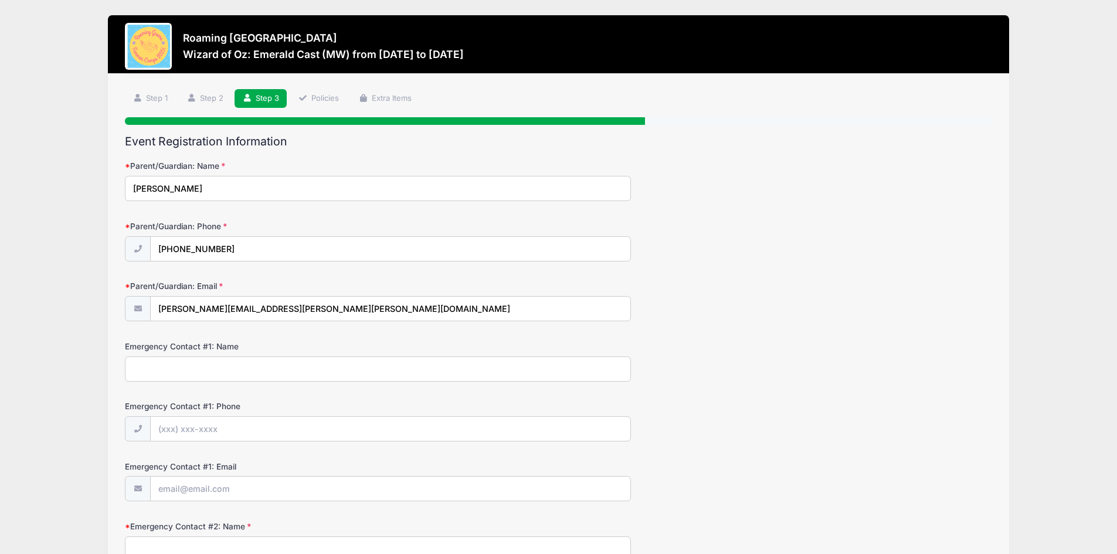
click at [216, 367] on input "Emergency Contact #1: Name" at bounding box center [378, 369] width 506 height 25
type input "Kelly Rivera"
drag, startPoint x: 212, startPoint y: 425, endPoint x: 208, endPoint y: 433, distance: 8.4
click at [211, 425] on input "Emergency Contact #1: Phone" at bounding box center [391, 429] width 480 height 25
type input "(720) 626-3970"
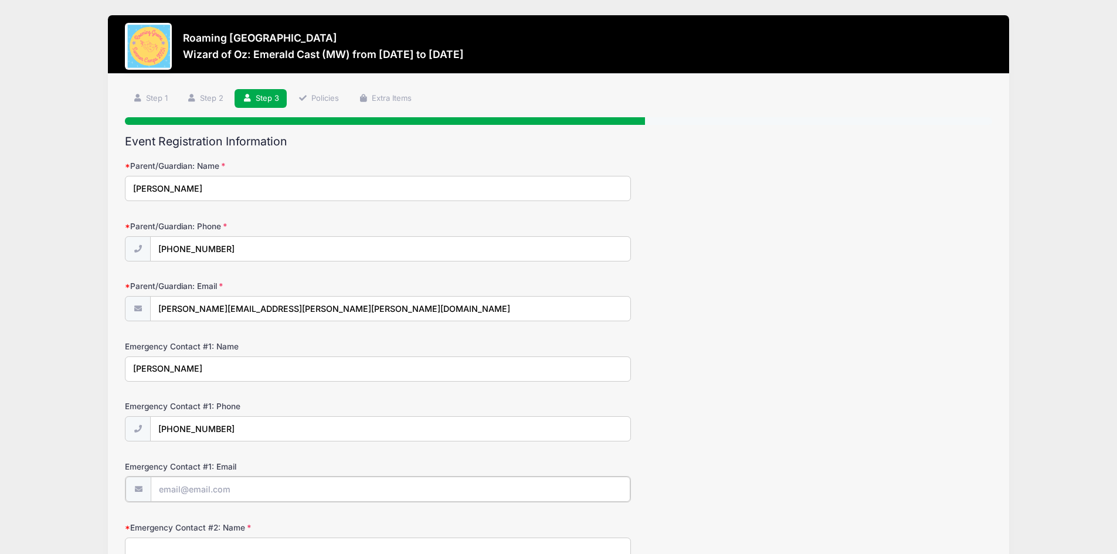
click at [202, 484] on input "Emergency Contact #1: Email" at bounding box center [391, 489] width 480 height 25
type input "[PERSON_NAME][EMAIL_ADDRESS][PERSON_NAME][PERSON_NAME][DOMAIN_NAME]"
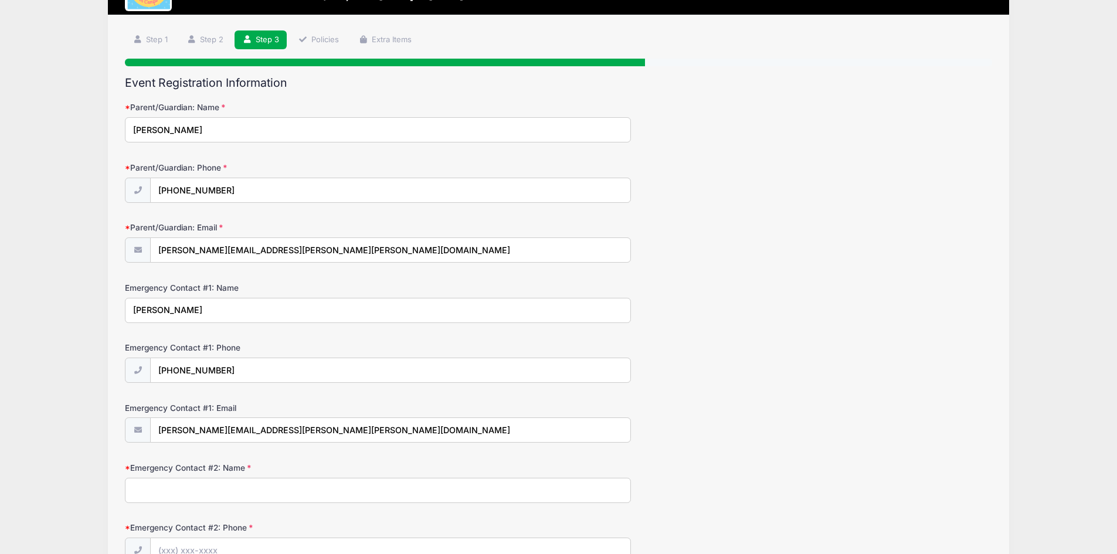
drag, startPoint x: 177, startPoint y: 491, endPoint x: 199, endPoint y: 477, distance: 25.9
click at [178, 491] on input "Emergency Contact #2: Name" at bounding box center [378, 490] width 506 height 25
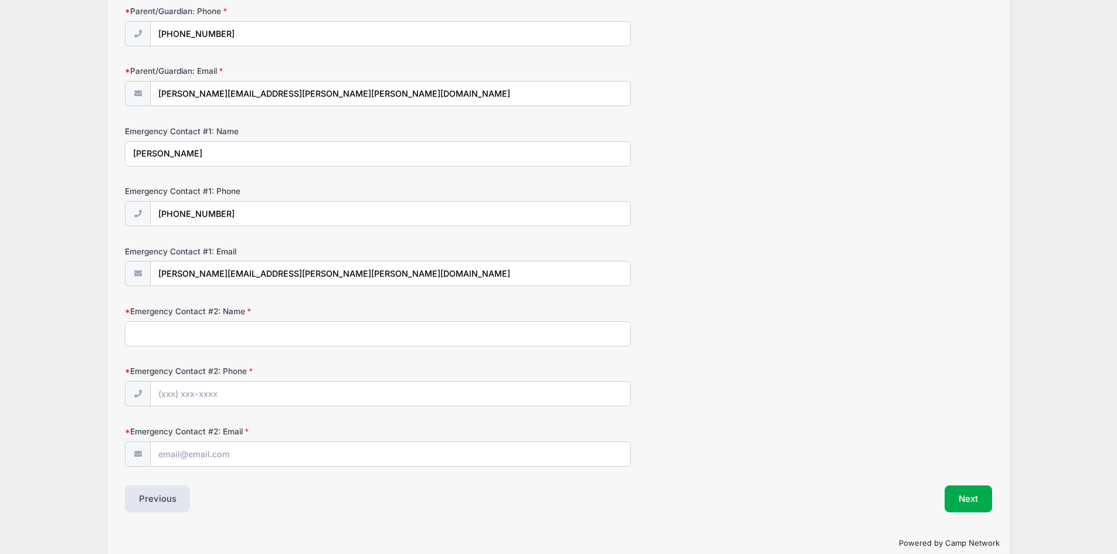
scroll to position [235, 0]
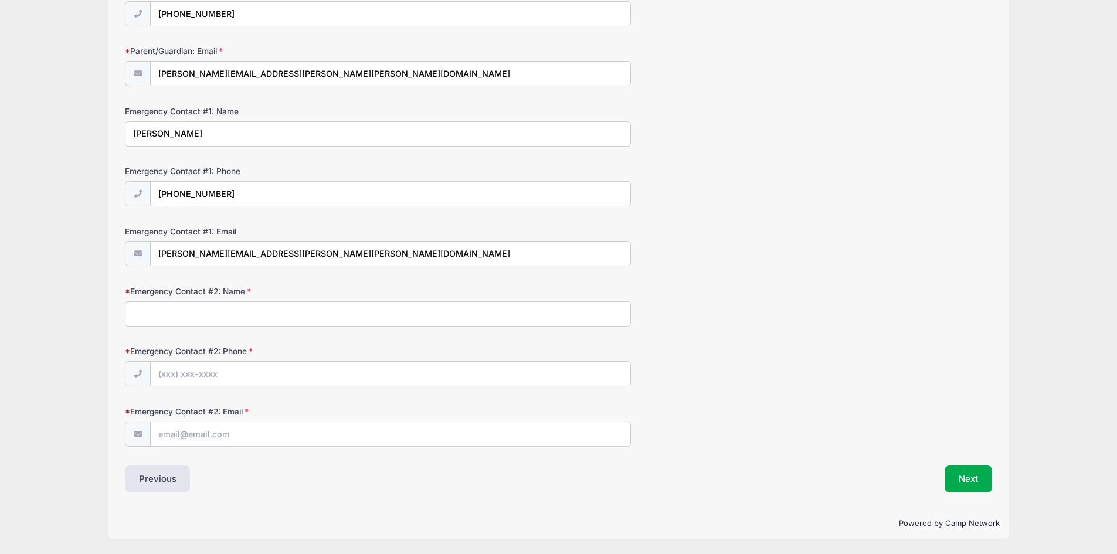
click at [206, 305] on input "Emergency Contact #2: Name" at bounding box center [378, 313] width 506 height 25
type input "Armando Rivera"
click at [219, 370] on input "Emergency Contact #2: Phone" at bounding box center [391, 374] width 480 height 25
click at [227, 436] on input "Emergency Contact #2: Email" at bounding box center [391, 434] width 480 height 25
type input "mondorivera@gmail.com"
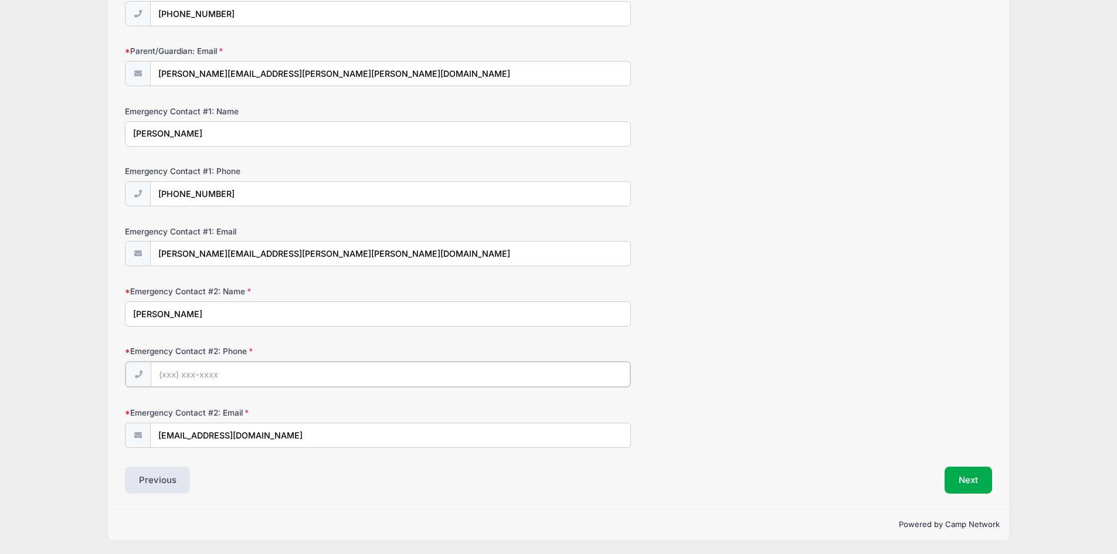
click at [246, 375] on input "Emergency Contact #2: Phone" at bounding box center [391, 374] width 480 height 25
type input "(303) 931-8106"
click at [677, 395] on form "Parent/Guardian: Name Kelly Rivera Parent/Guardian: Phone (720) 626-3970 Parent…" at bounding box center [558, 185] width 867 height 521
click at [963, 481] on button "Next" at bounding box center [969, 479] width 48 height 27
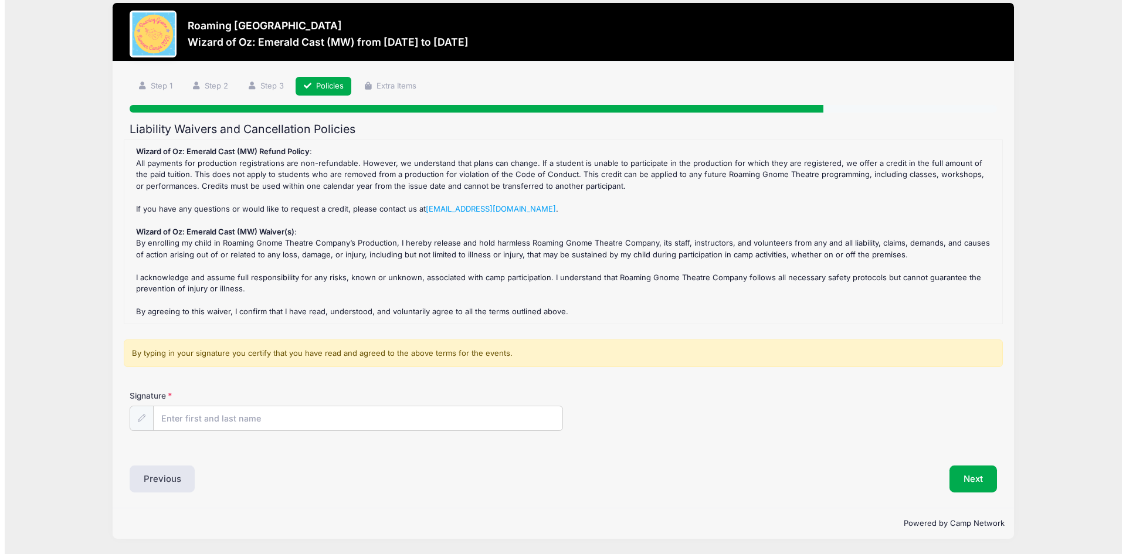
scroll to position [0, 0]
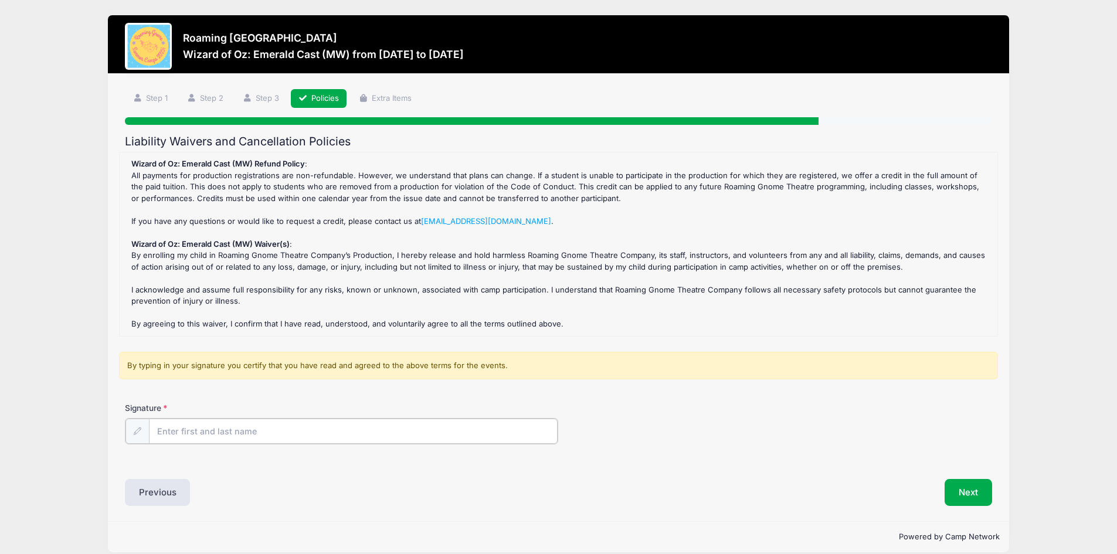
click at [233, 430] on input "Signature" at bounding box center [353, 431] width 409 height 25
type input "Kelly Rivera"
click at [960, 486] on button "Next" at bounding box center [969, 491] width 48 height 27
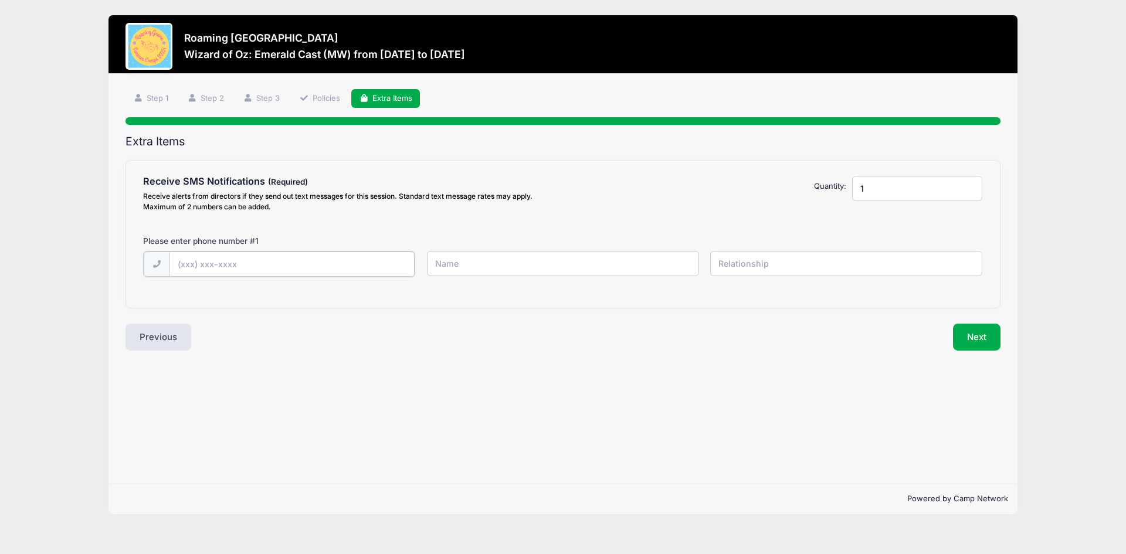
click at [0, 0] on input "text" at bounding box center [0, 0] width 0 height 0
type input "(720) 626-3970"
type input "Kelly Rivera"
click at [827, 280] on div "(720) 626-3970 Kelly Rivera" at bounding box center [563, 271] width 851 height 40
click at [0, 0] on input "text" at bounding box center [0, 0] width 0 height 0
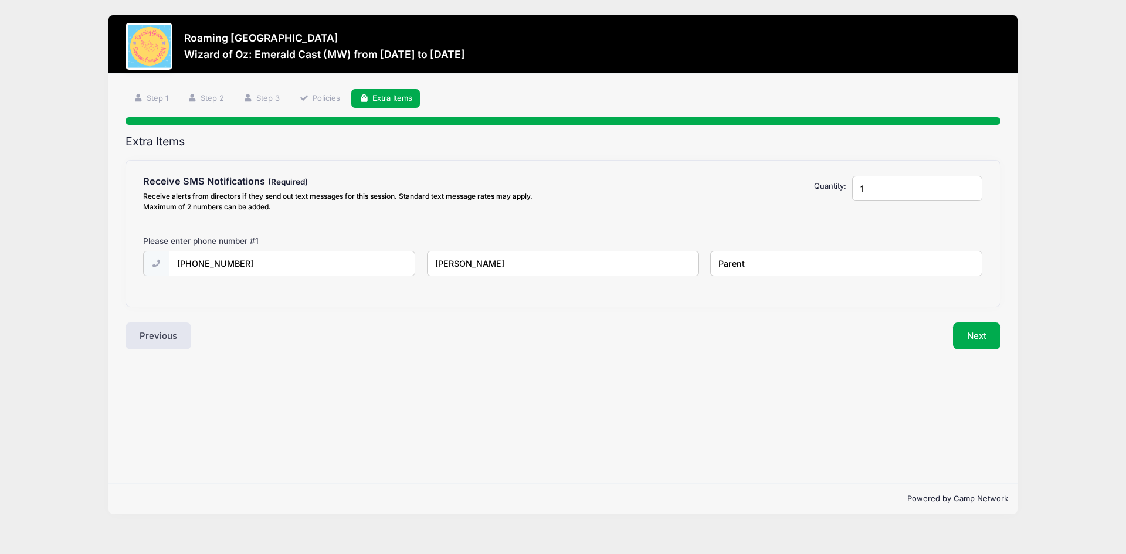
type input "Parent"
type input "2"
click at [968, 185] on input "2" at bounding box center [917, 188] width 130 height 25
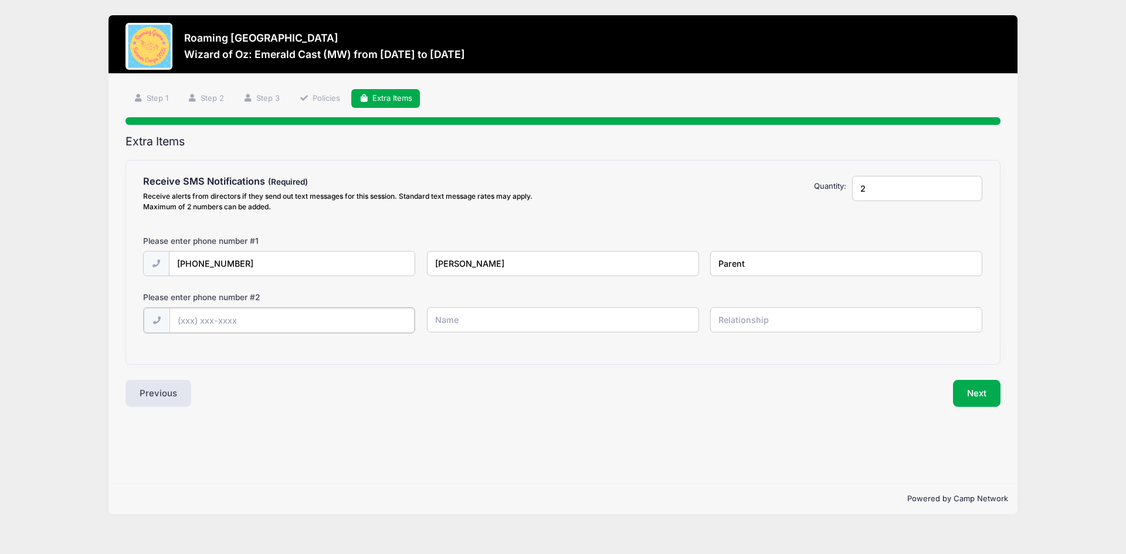
click at [0, 0] on input "text" at bounding box center [0, 0] width 0 height 0
type input "(303) 931-8106"
type input "o"
type input "Mondo Rivera"
type input "Parent"
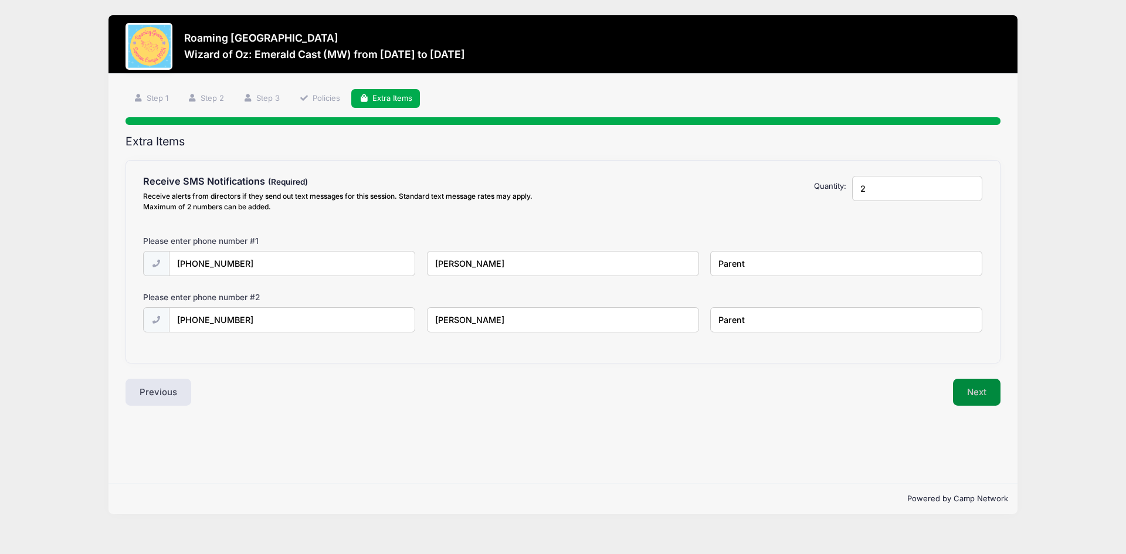
click at [956, 398] on button "Next" at bounding box center [977, 392] width 48 height 27
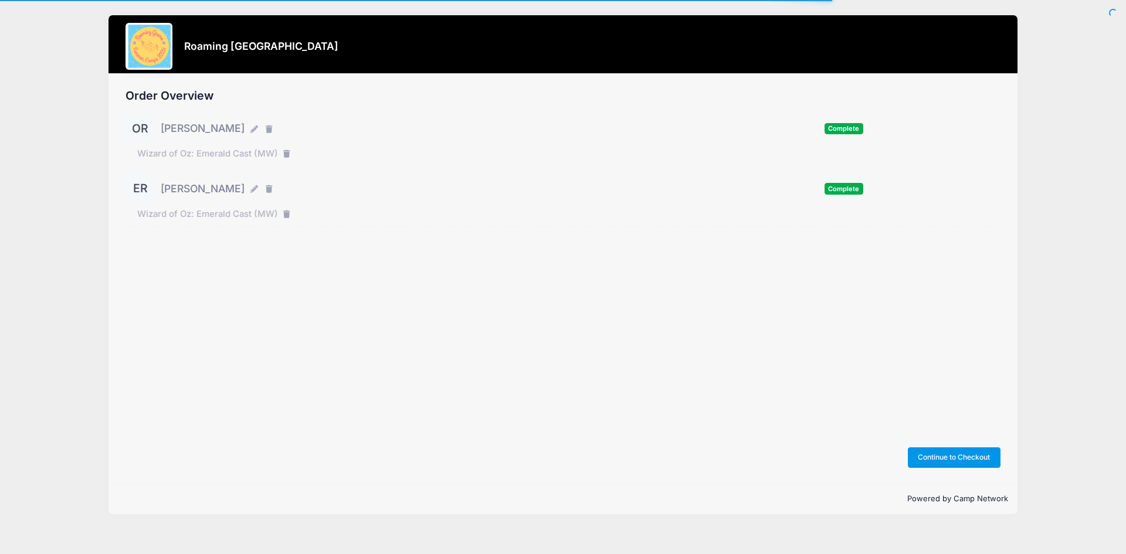
click at [972, 456] on button "Continue to Checkout" at bounding box center [954, 457] width 93 height 20
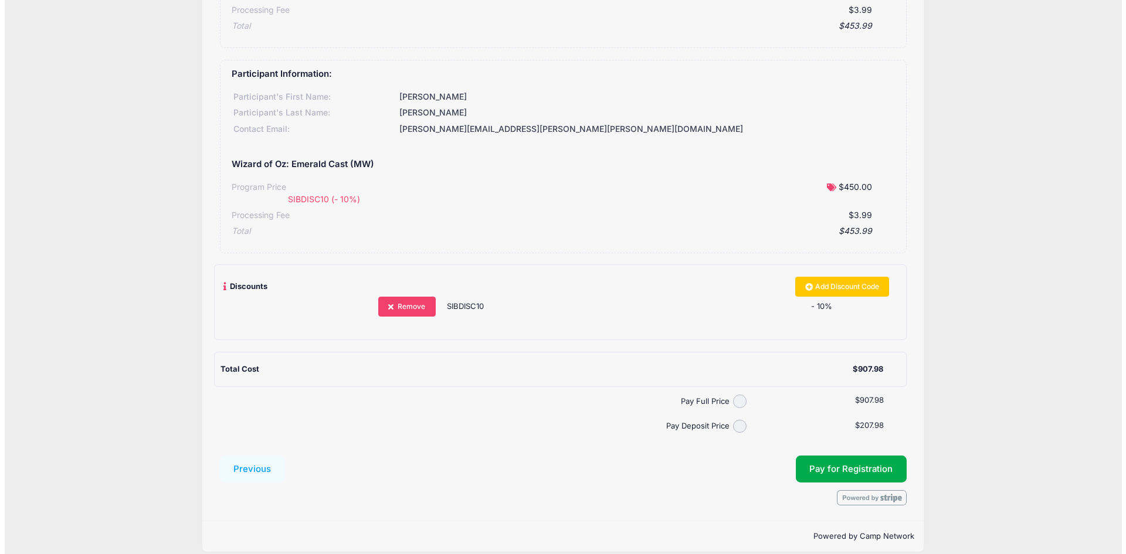
scroll to position [271, 0]
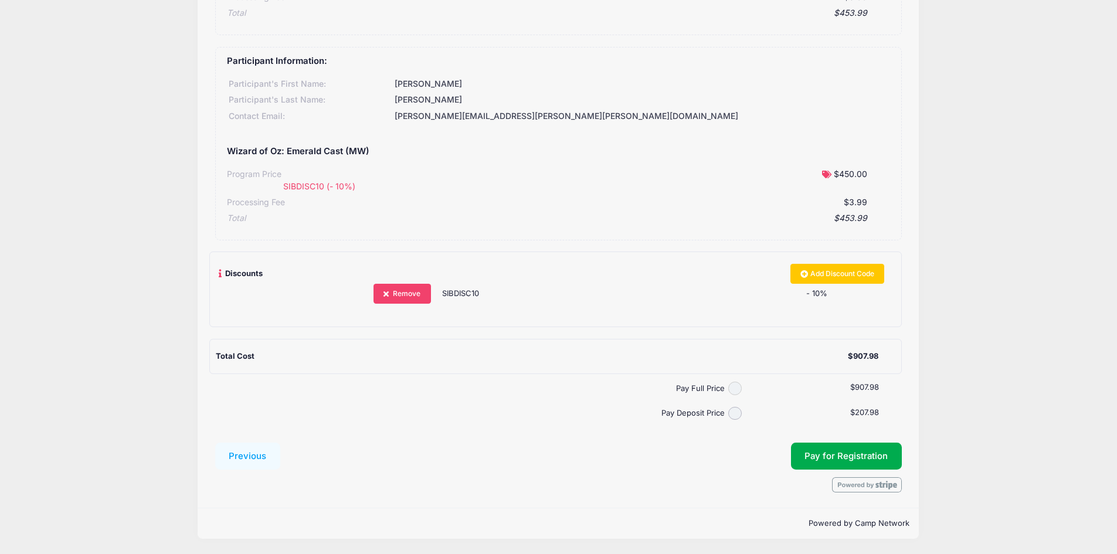
click at [733, 390] on input "Pay Full Price" at bounding box center [734, 388] width 13 height 13
radio input "true"
click at [847, 457] on span "Pay for Registration" at bounding box center [846, 456] width 83 height 11
